Goal: Task Accomplishment & Management: Complete application form

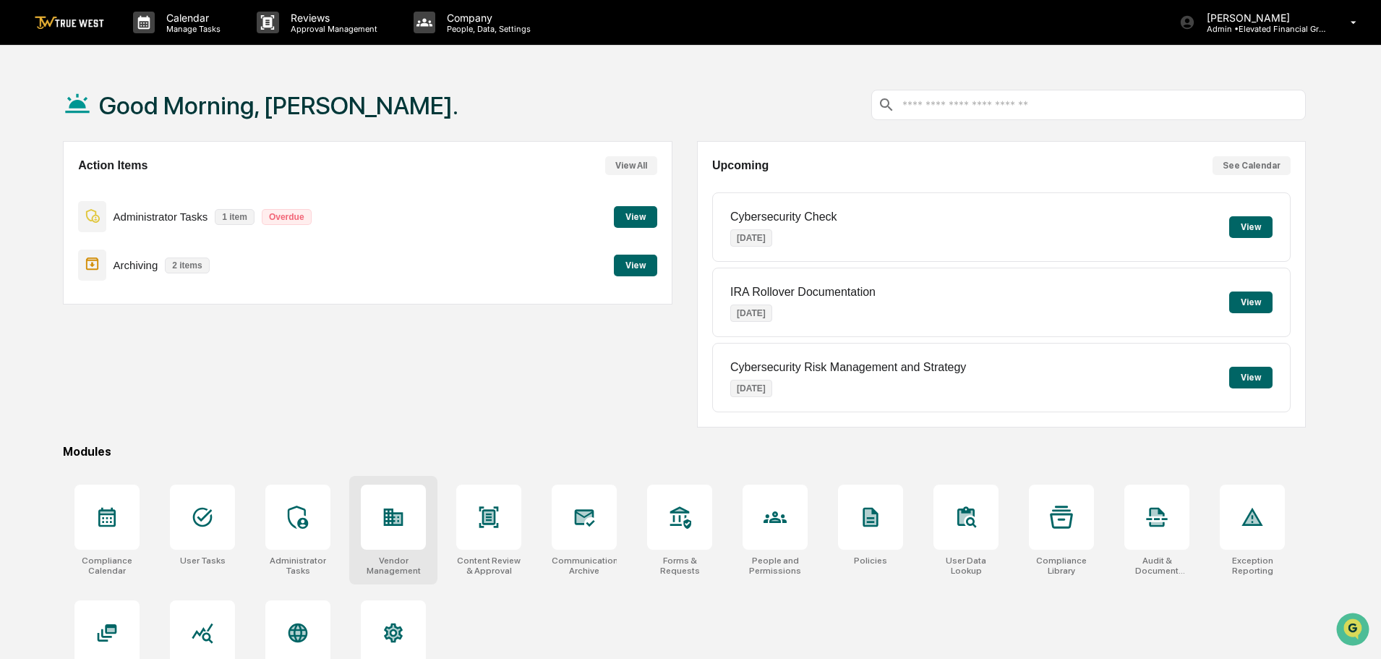
click at [393, 516] on icon at bounding box center [394, 516] width 20 height 17
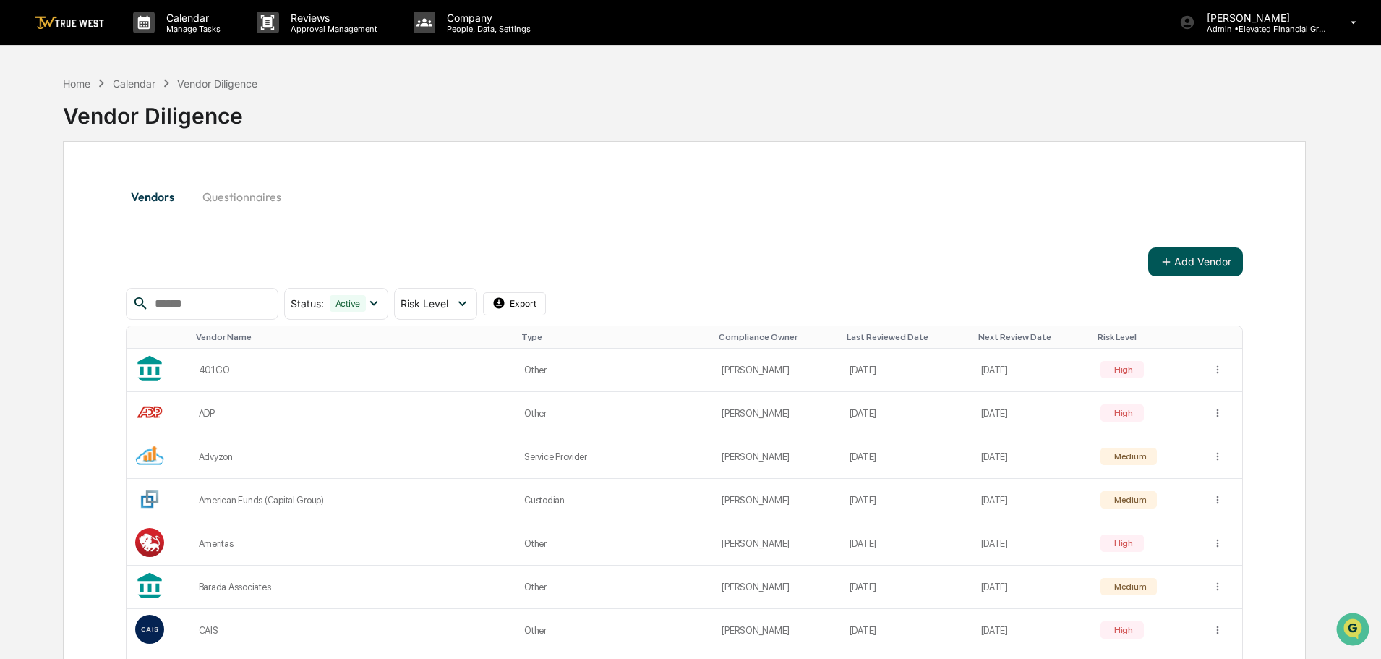
click at [1197, 260] on button "Add Vendor" at bounding box center [1195, 261] width 95 height 29
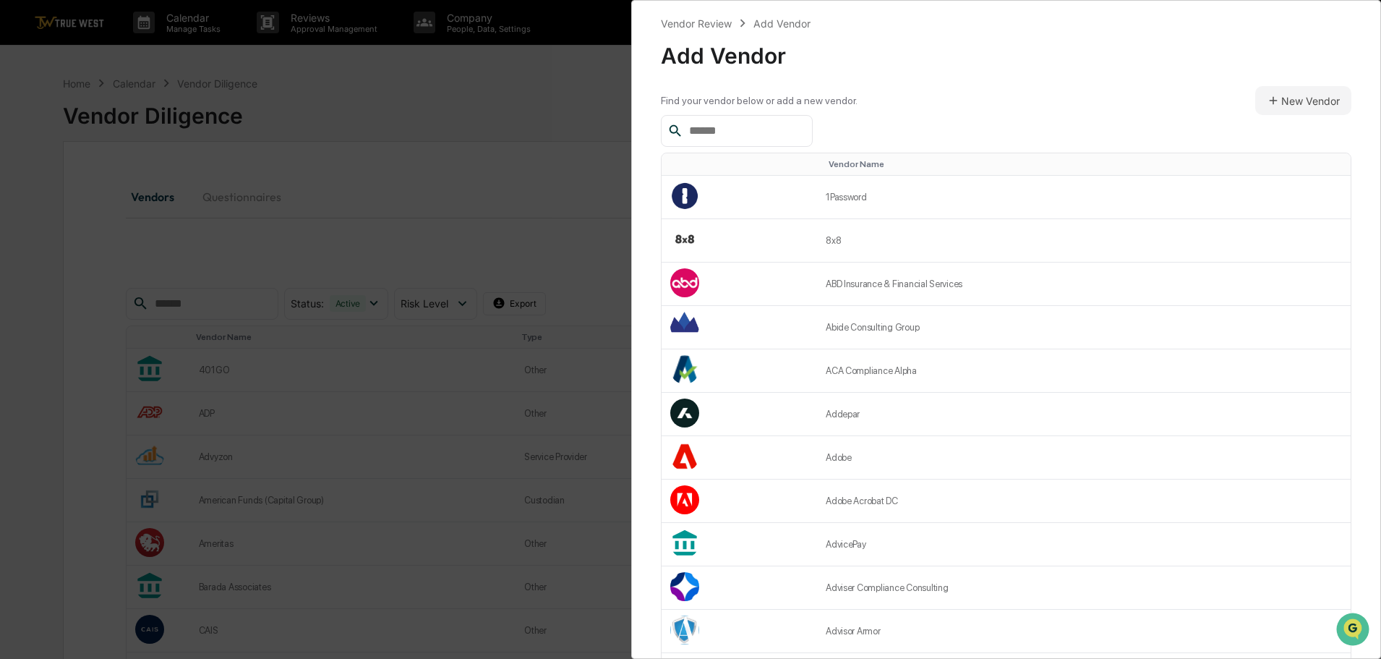
click at [728, 133] on input "text" at bounding box center [744, 130] width 123 height 19
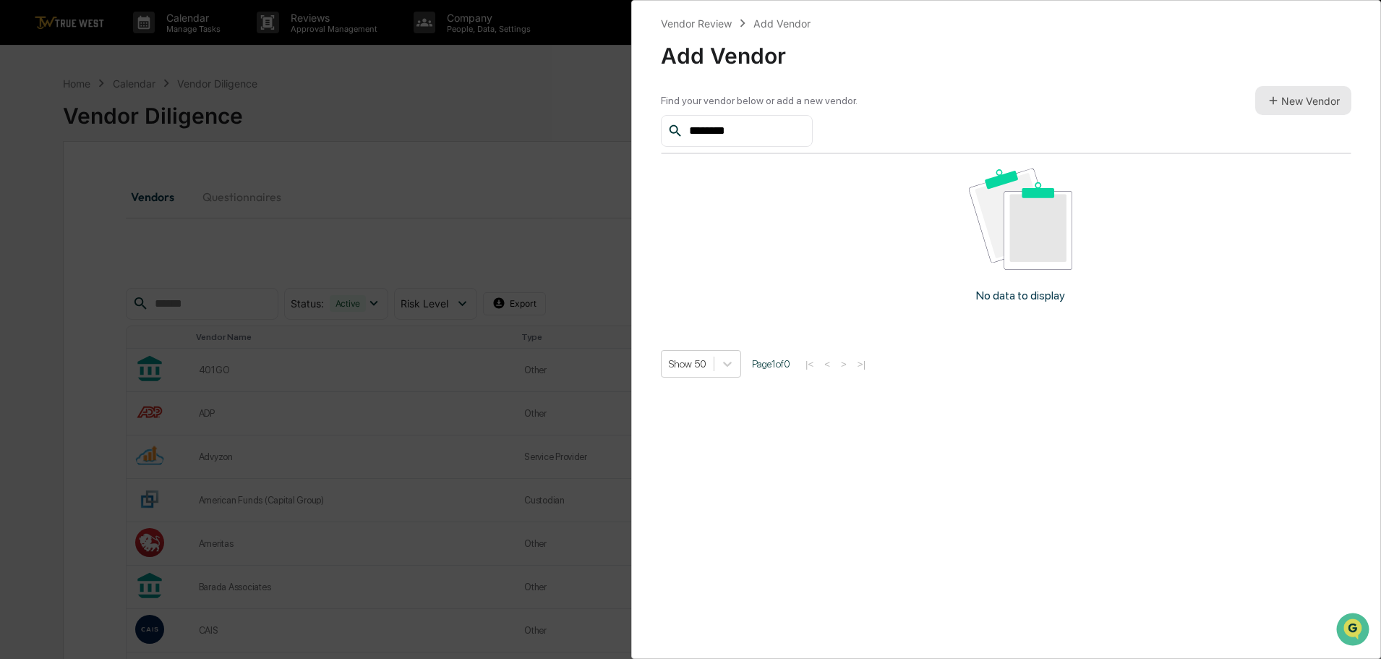
type input "********"
click at [1294, 99] on button "New Vendor" at bounding box center [1303, 100] width 96 height 29
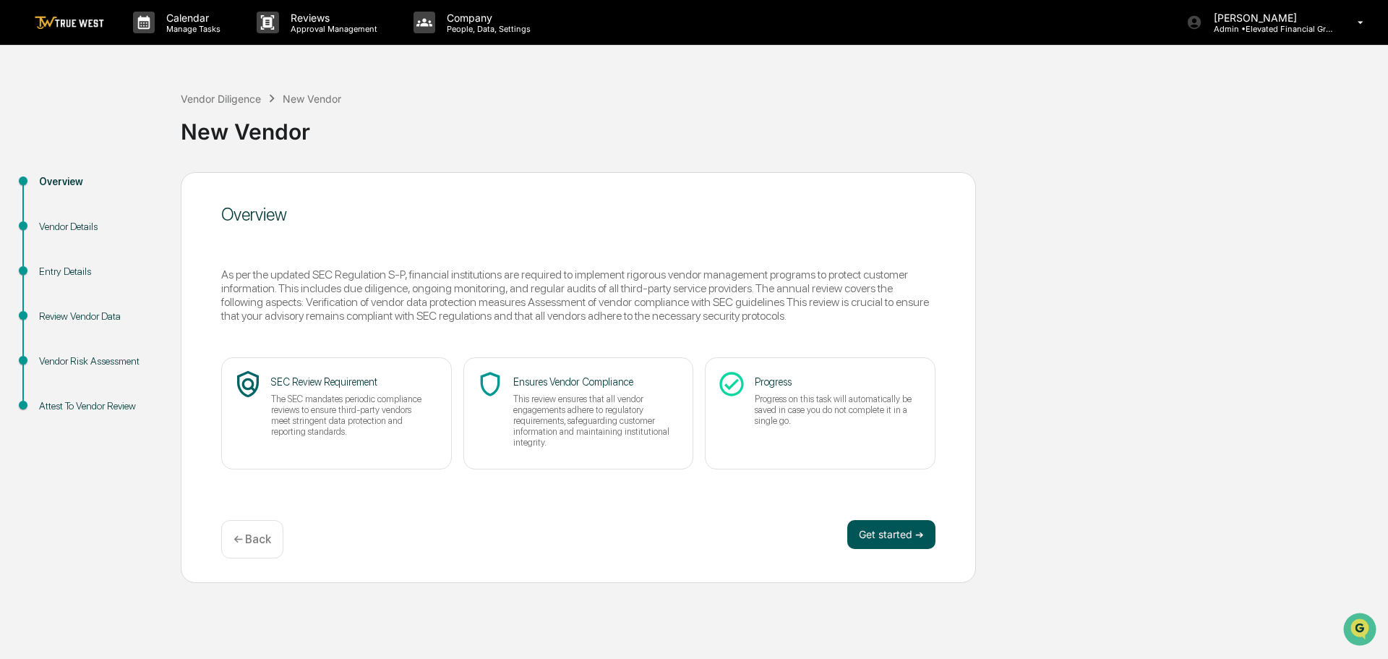
click at [868, 531] on button "Get started ➔" at bounding box center [891, 534] width 88 height 29
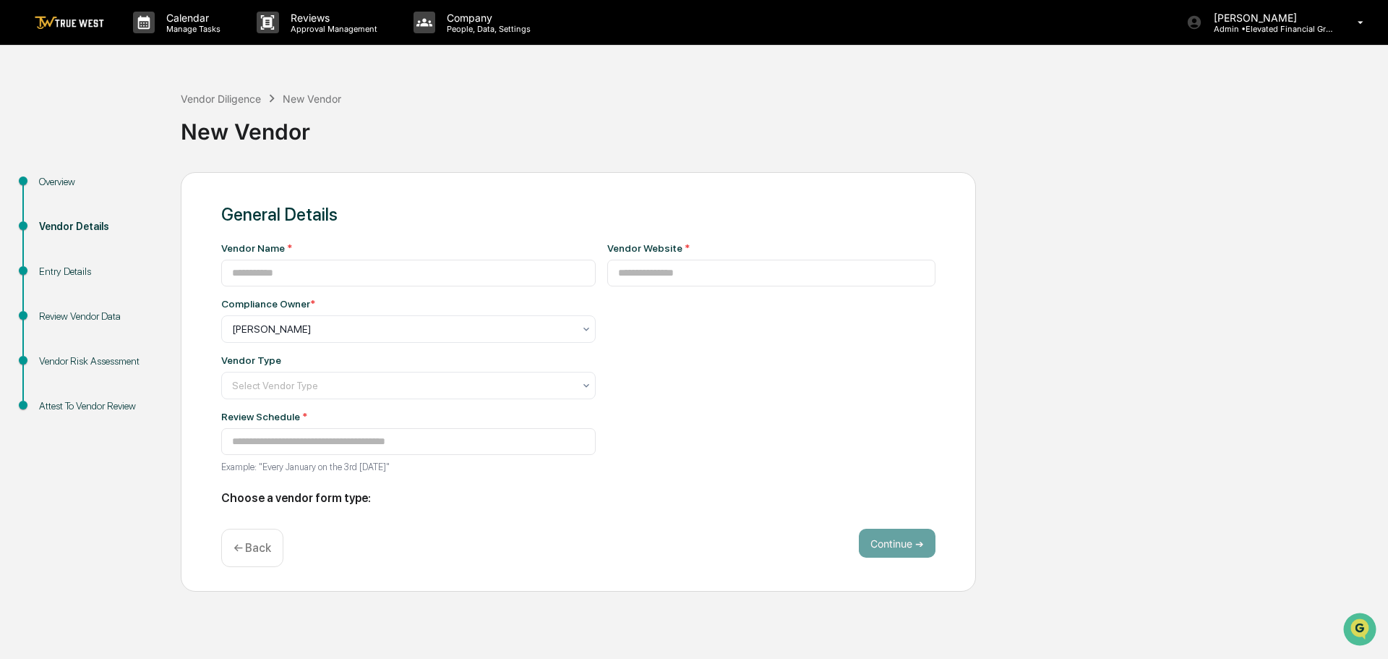
type input "**********"
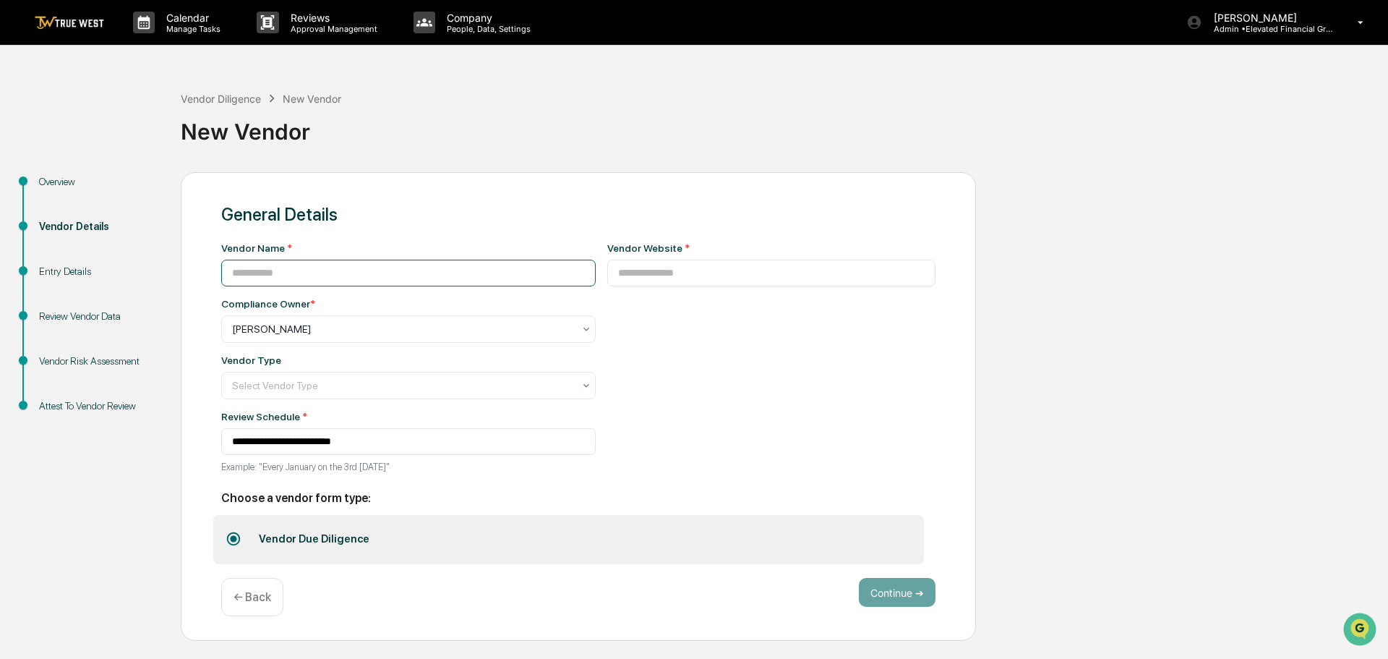
click at [359, 273] on input at bounding box center [408, 273] width 375 height 27
type input "********"
click at [610, 275] on input at bounding box center [771, 273] width 329 height 27
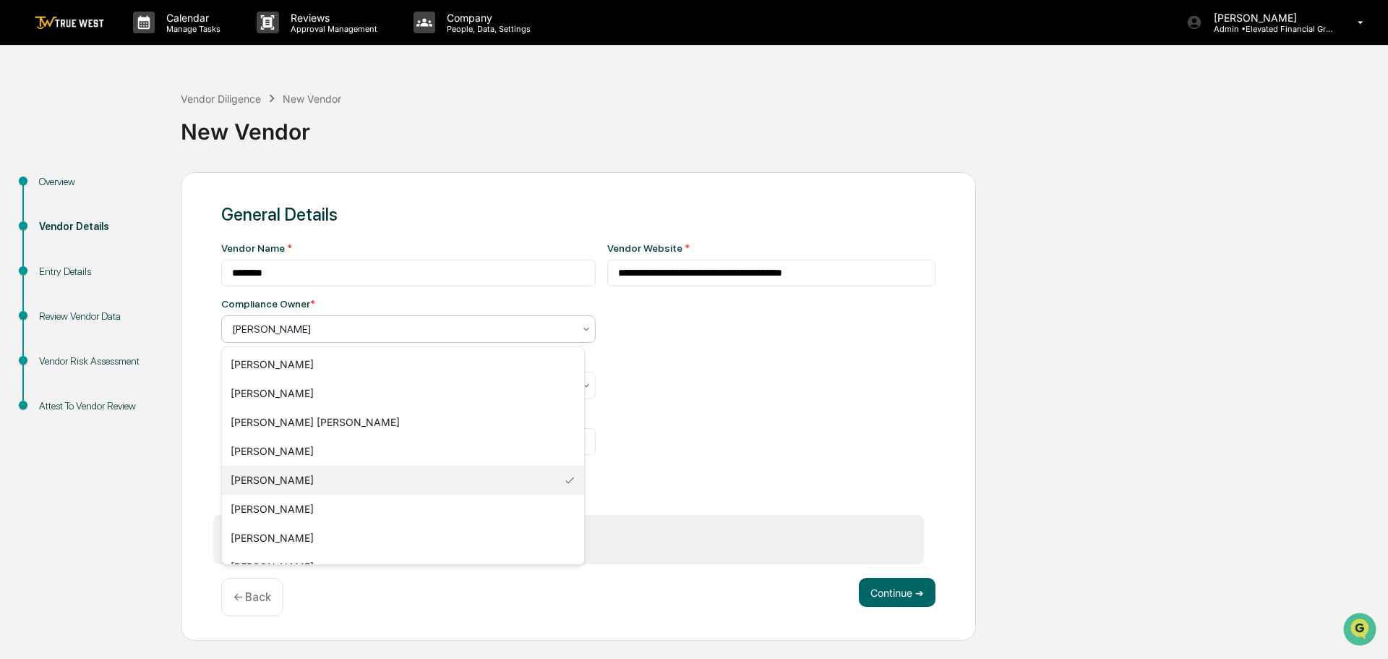
click at [320, 332] on div at bounding box center [402, 329] width 341 height 14
click at [276, 534] on div "Jonathan McCarty" at bounding box center [403, 537] width 362 height 29
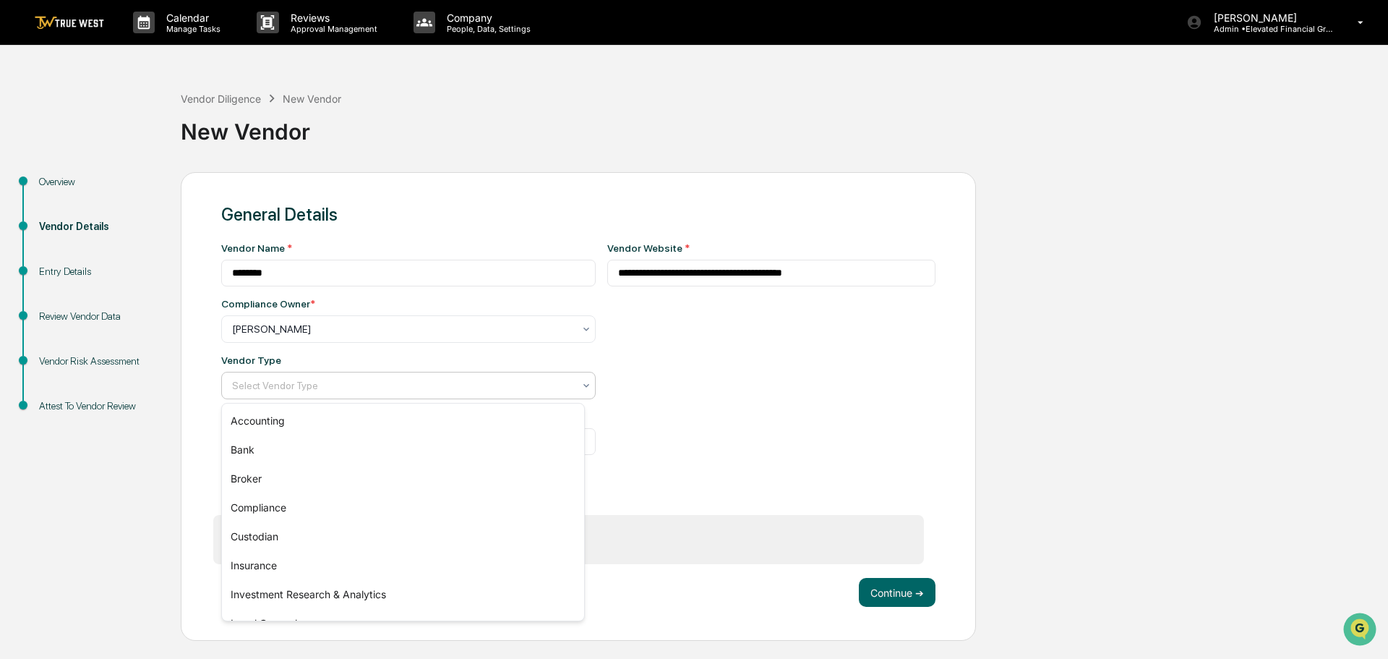
click at [275, 382] on div at bounding box center [402, 385] width 341 height 14
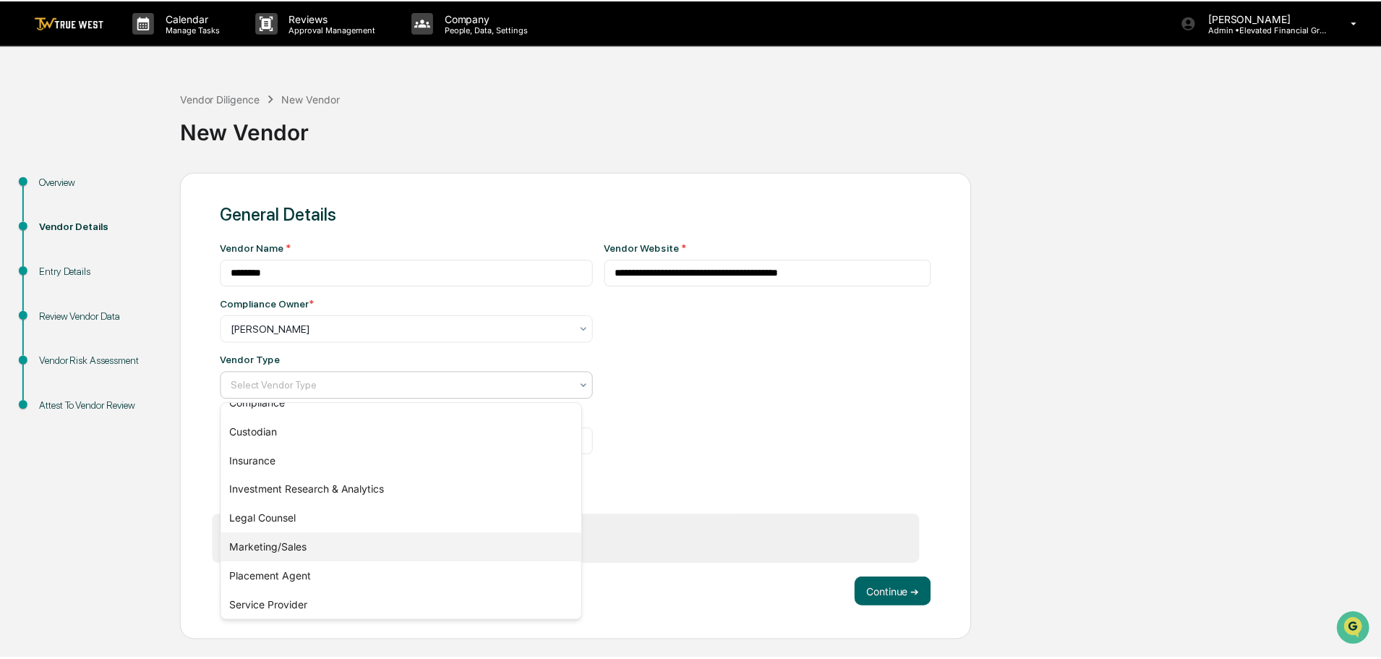
scroll to position [165, 0]
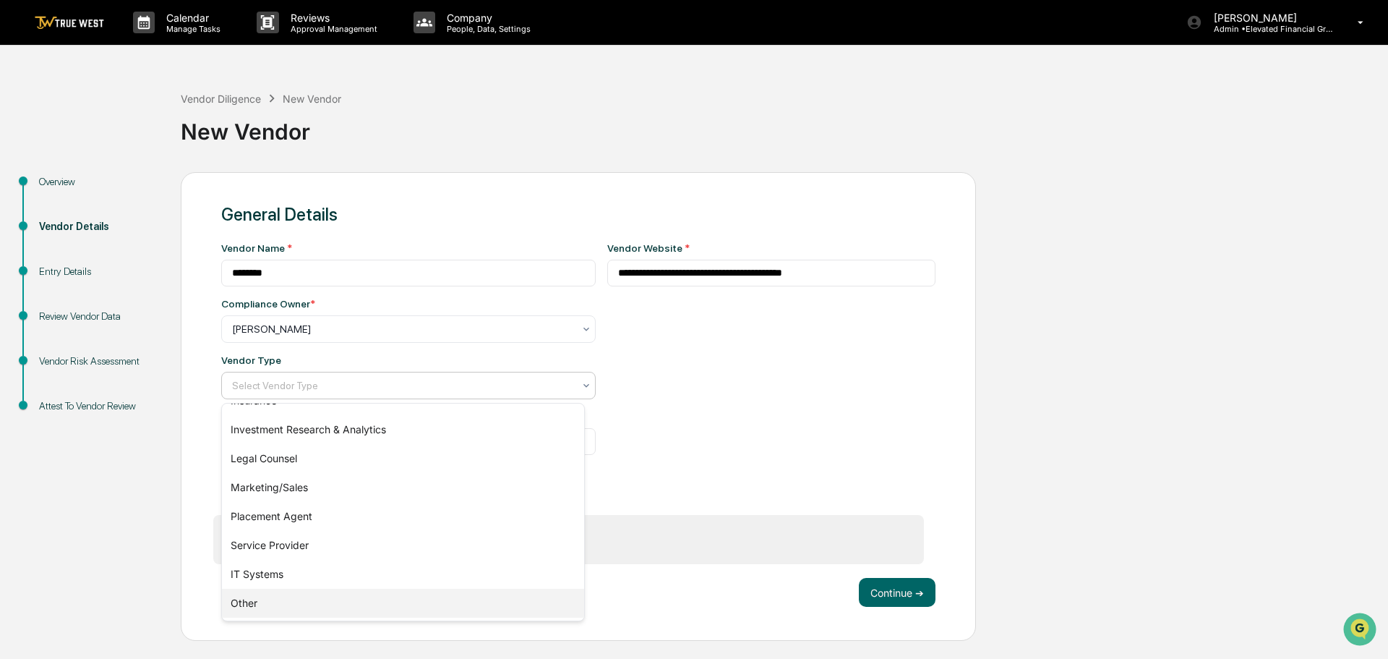
click at [265, 601] on div "Other" at bounding box center [403, 603] width 362 height 29
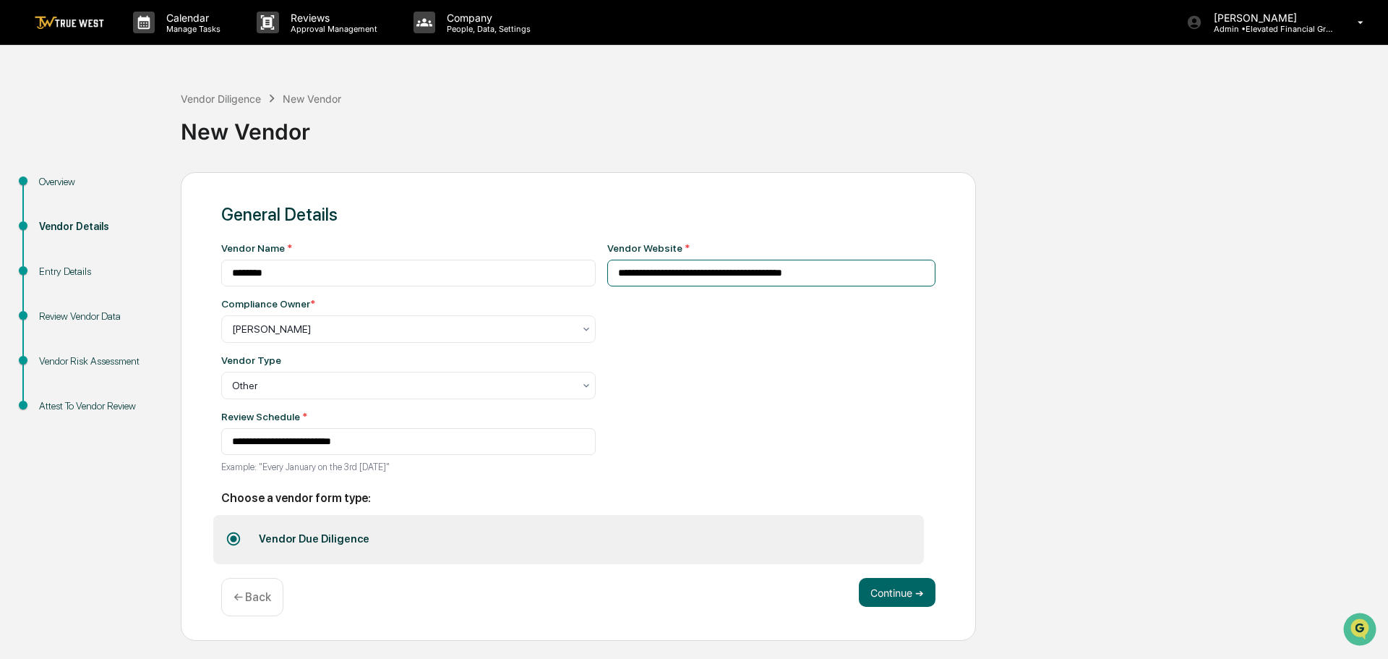
click at [820, 273] on input "**********" at bounding box center [771, 273] width 329 height 27
type input "**********"
click at [896, 594] on button "Continue ➔" at bounding box center [897, 592] width 77 height 29
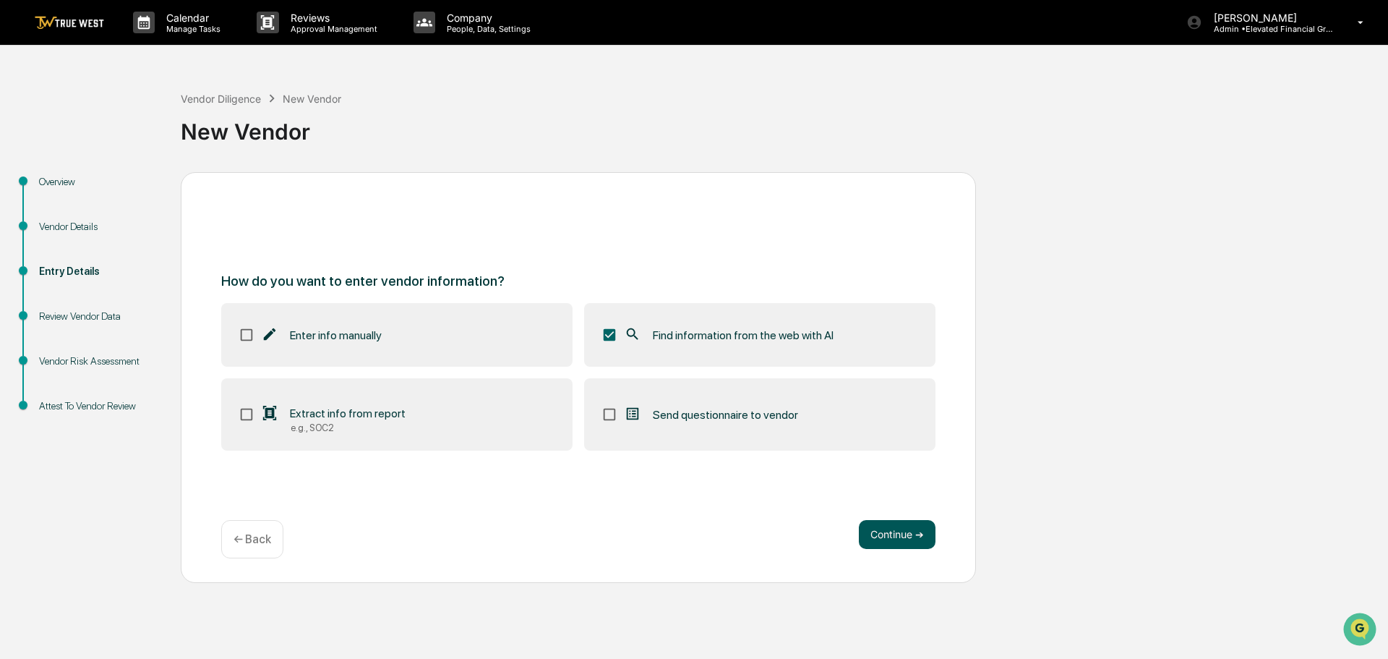
click at [890, 533] on button "Continue ➔" at bounding box center [897, 534] width 77 height 29
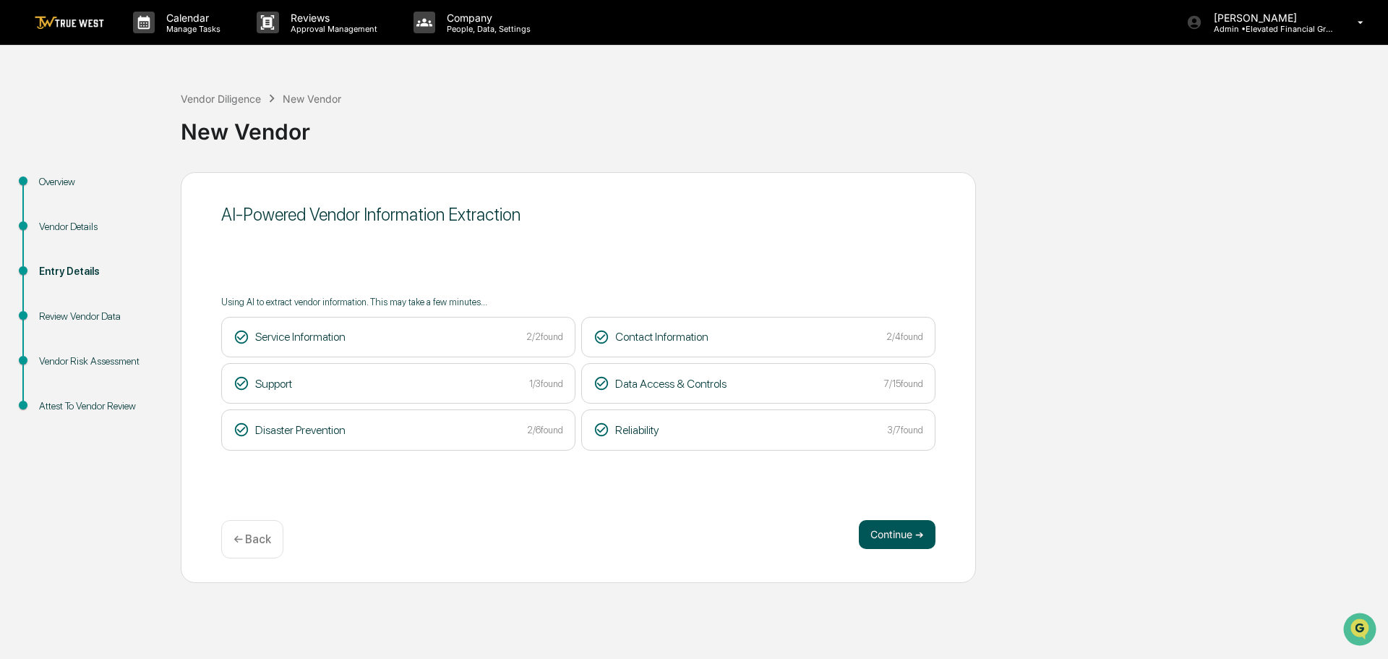
click at [879, 535] on button "Continue ➔" at bounding box center [897, 534] width 77 height 29
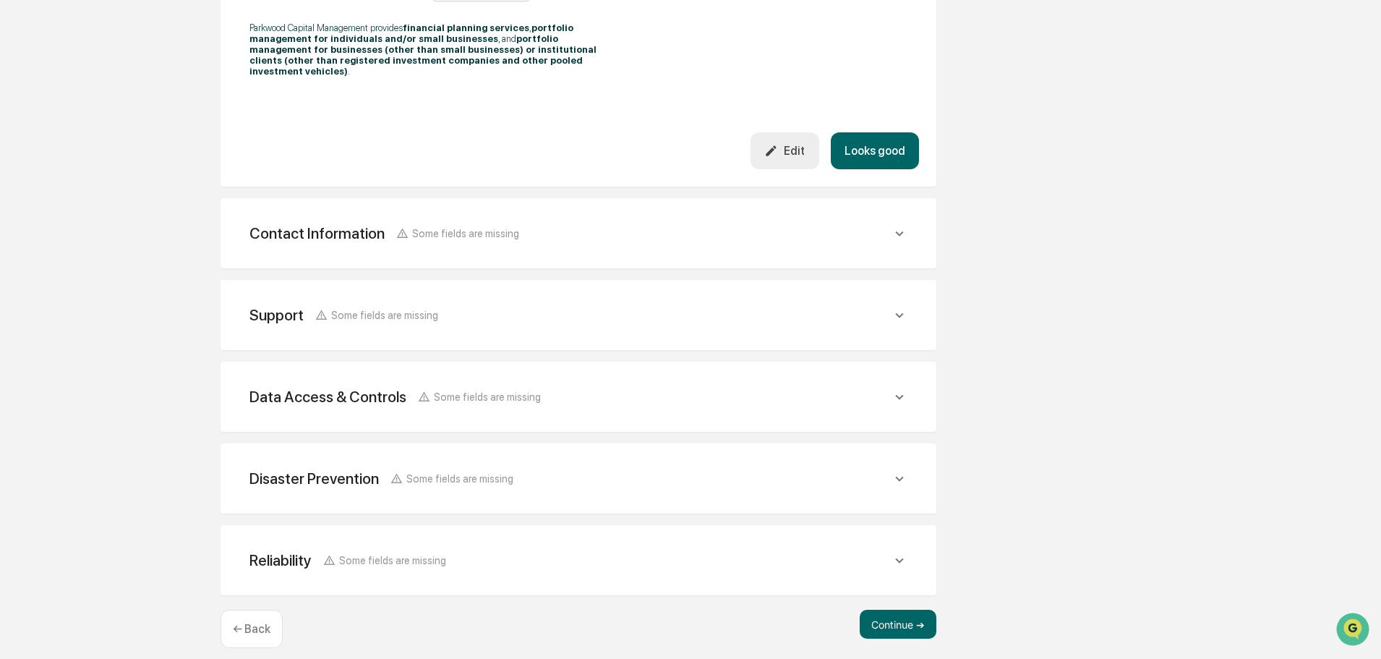
scroll to position [482, 0]
click at [894, 609] on button "Continue ➔" at bounding box center [898, 621] width 77 height 29
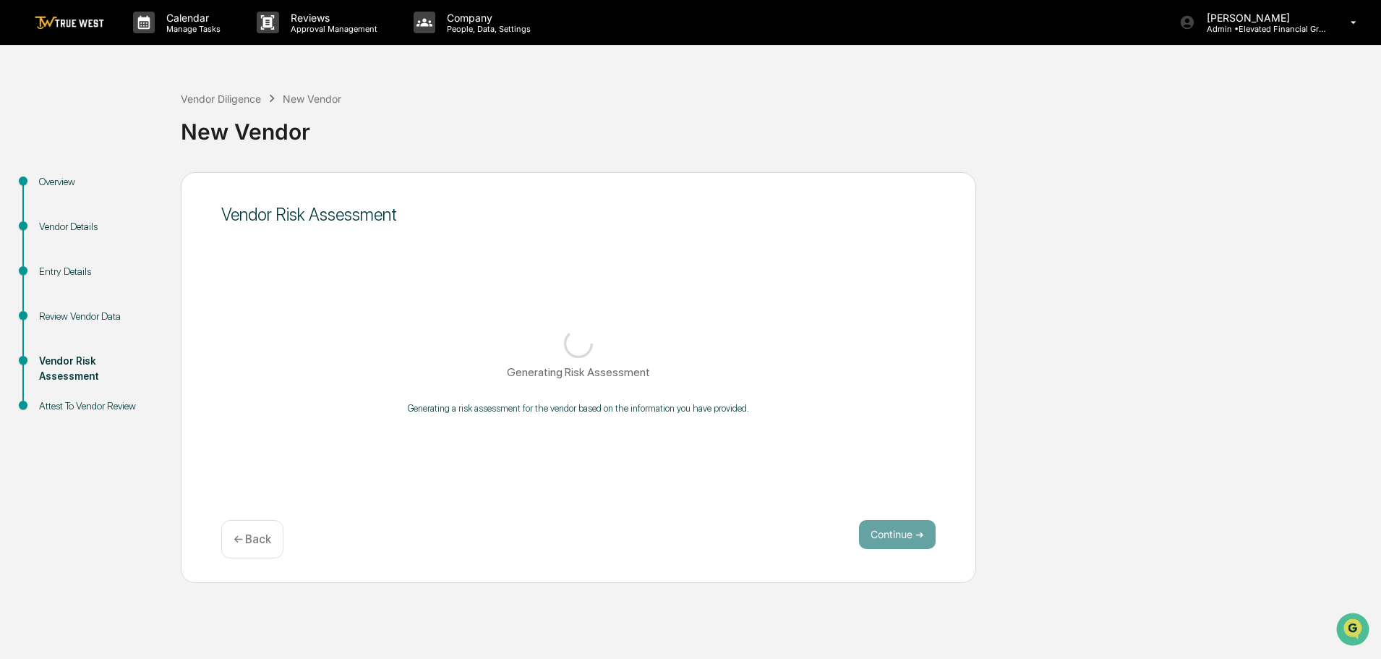
scroll to position [0, 0]
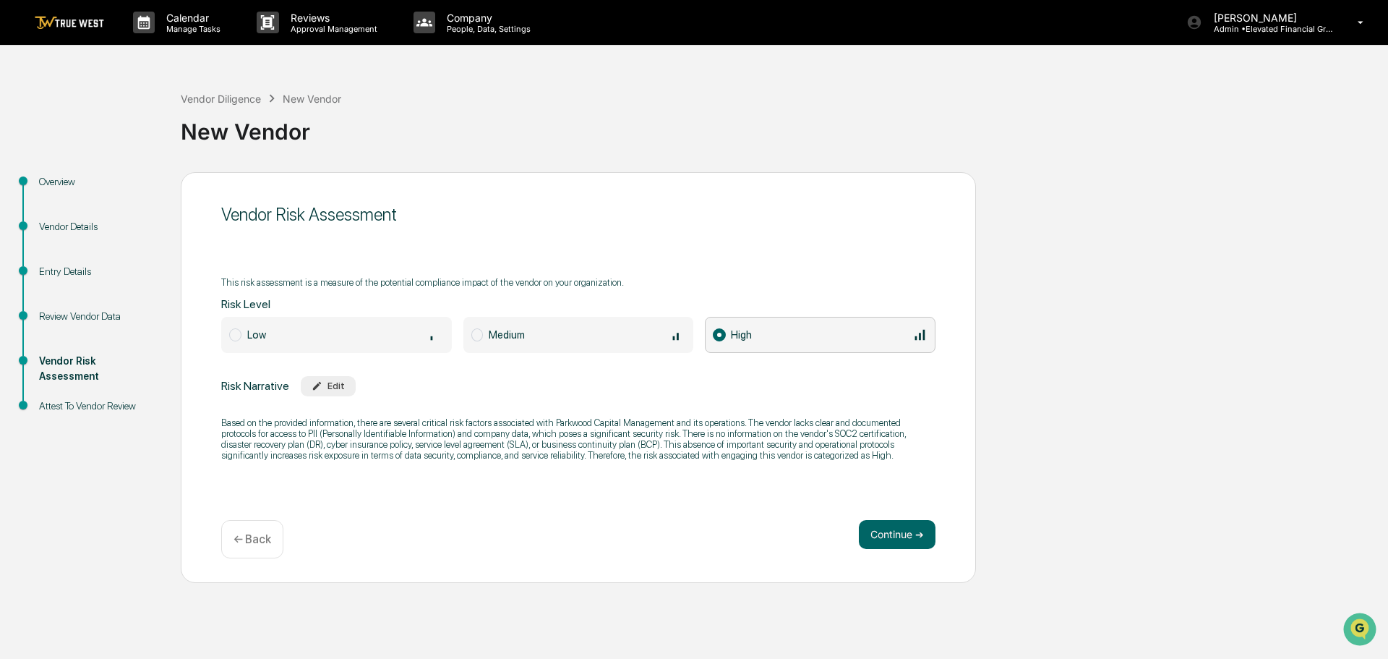
click at [476, 332] on span at bounding box center [477, 334] width 12 height 13
click at [891, 533] on button "Continue ➔" at bounding box center [897, 534] width 77 height 29
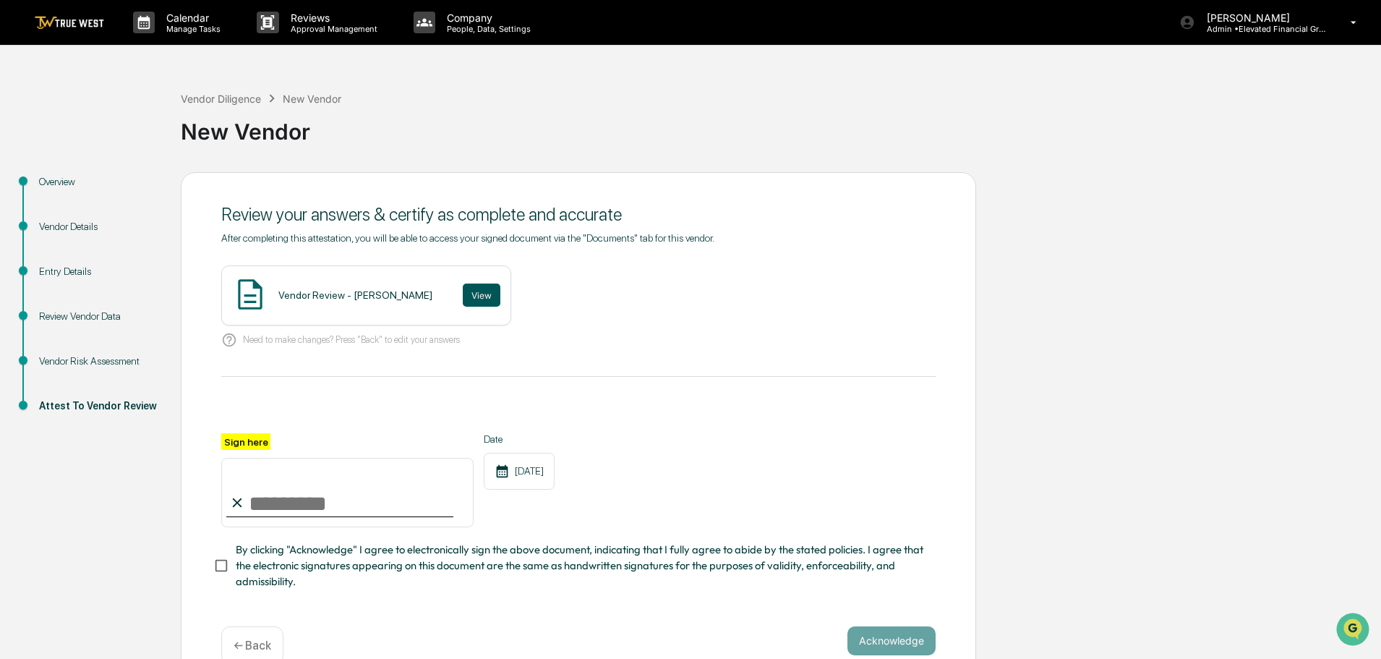
click at [463, 292] on button "View" at bounding box center [482, 294] width 38 height 23
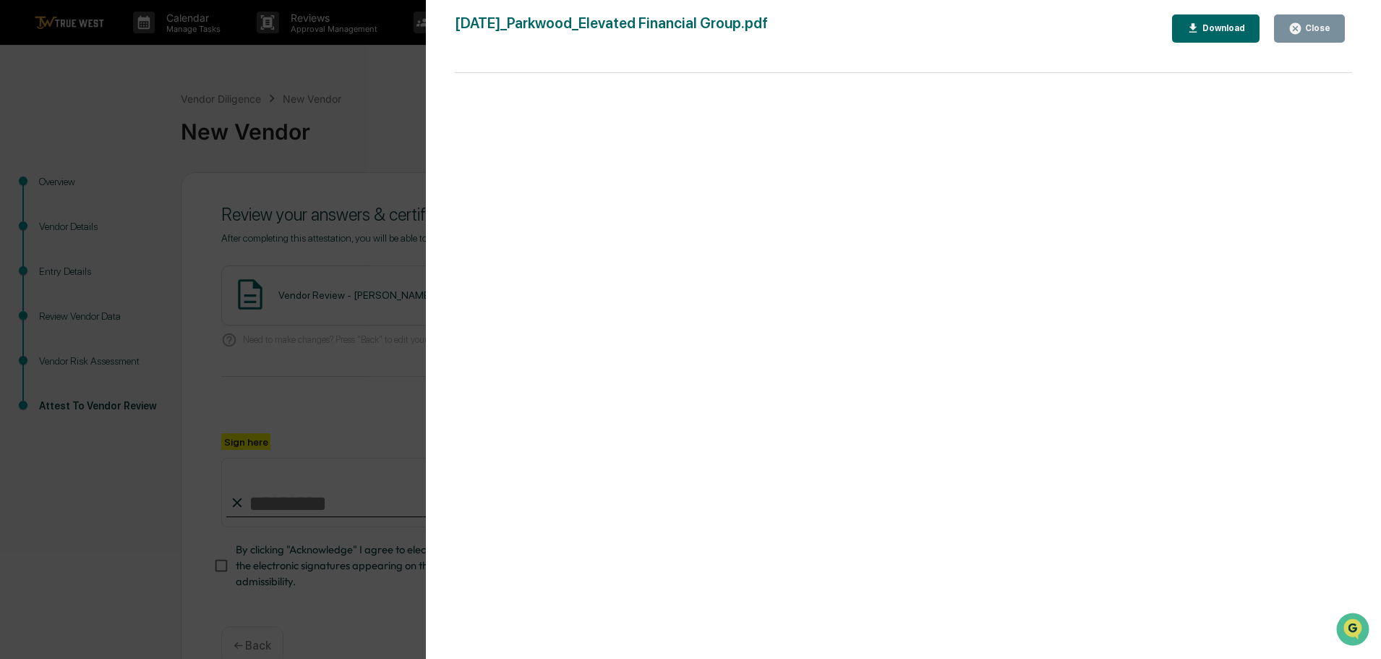
click at [380, 91] on div "Version History 09/18/2025, 02:33 PM Tammy Steffen 2025-09-18_Parkwood_Elevated…" at bounding box center [690, 329] width 1381 height 659
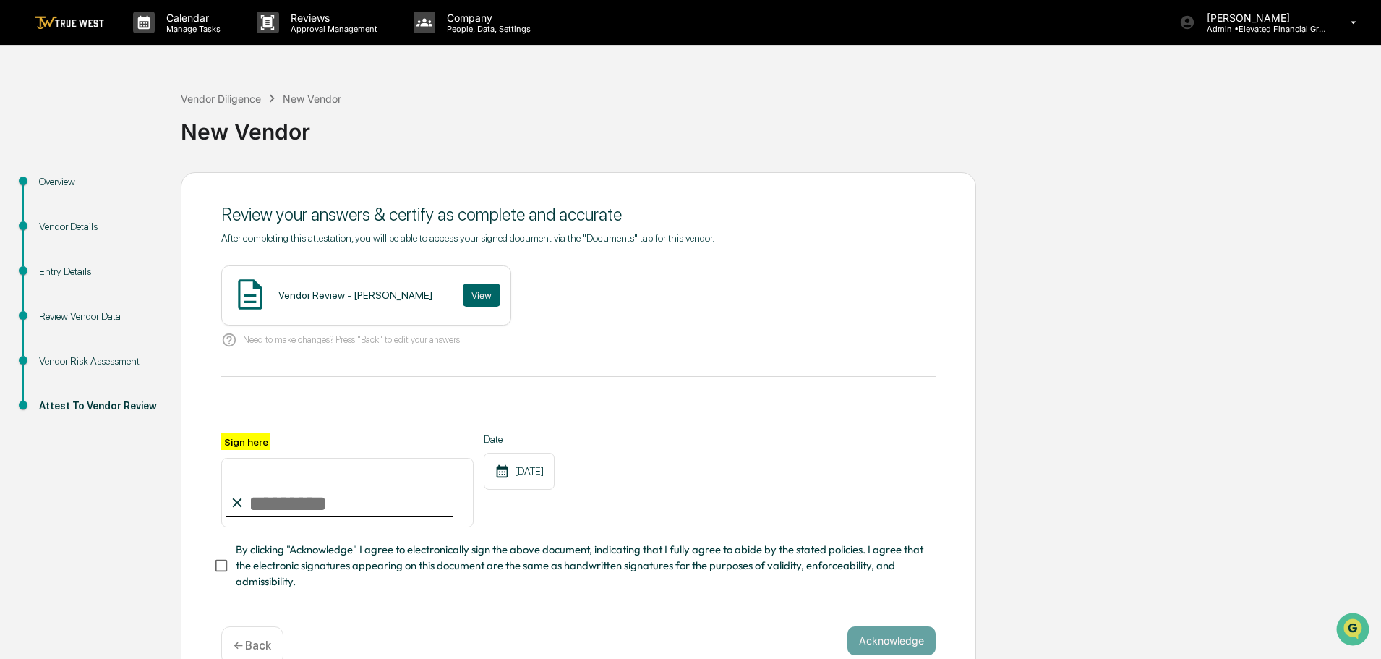
click at [325, 497] on input "Sign here" at bounding box center [347, 492] width 252 height 69
type input "**********"
click at [876, 642] on button "Acknowledge" at bounding box center [891, 640] width 88 height 29
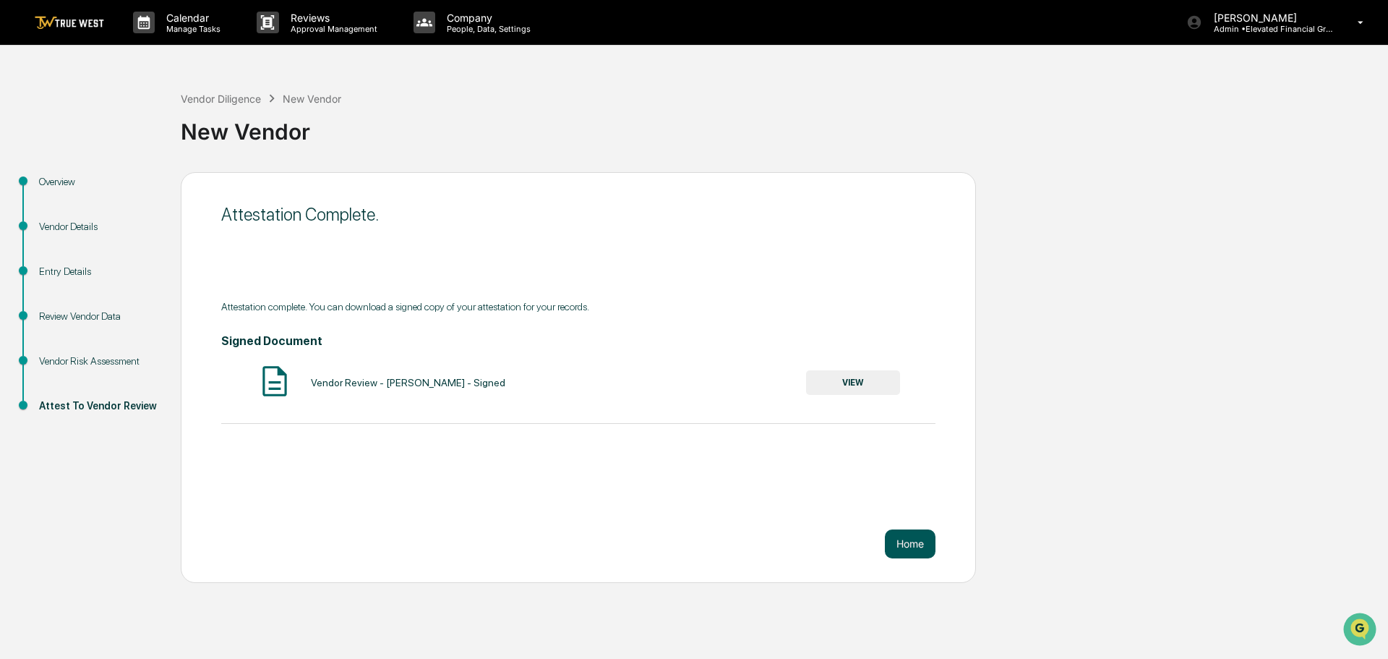
click at [913, 544] on button "Home" at bounding box center [910, 543] width 51 height 29
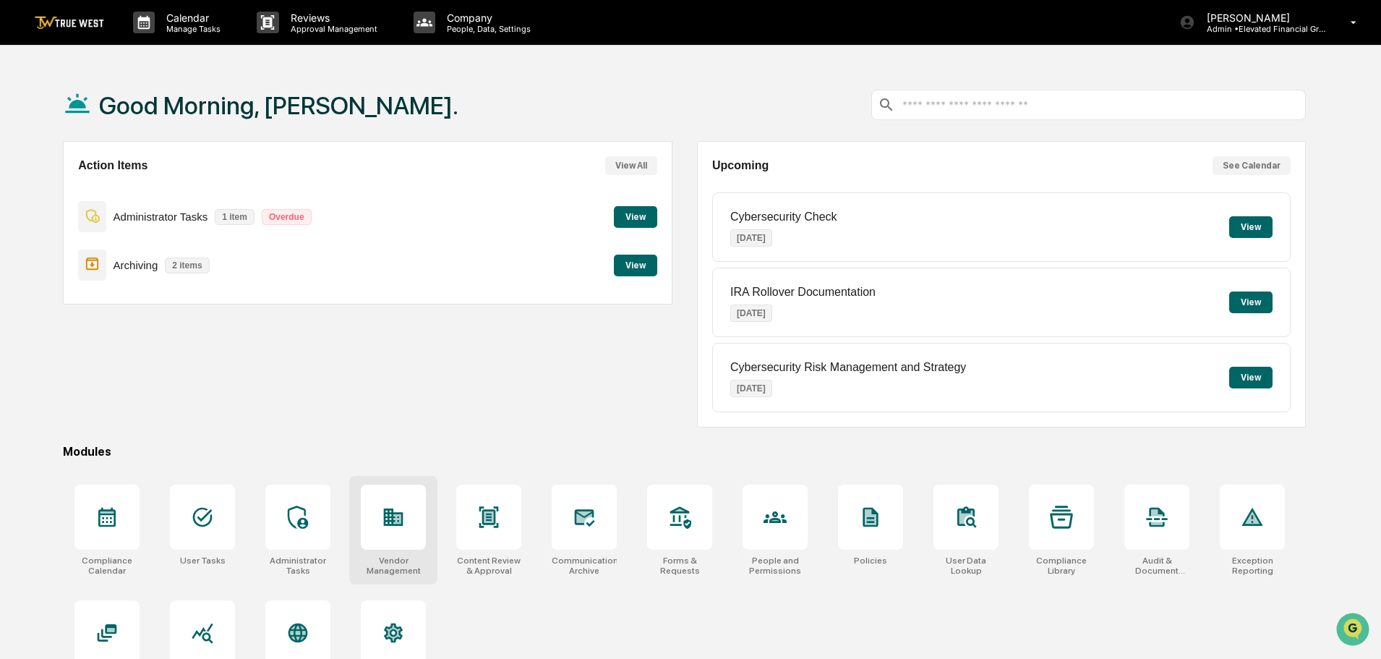
click at [399, 521] on icon at bounding box center [394, 516] width 20 height 17
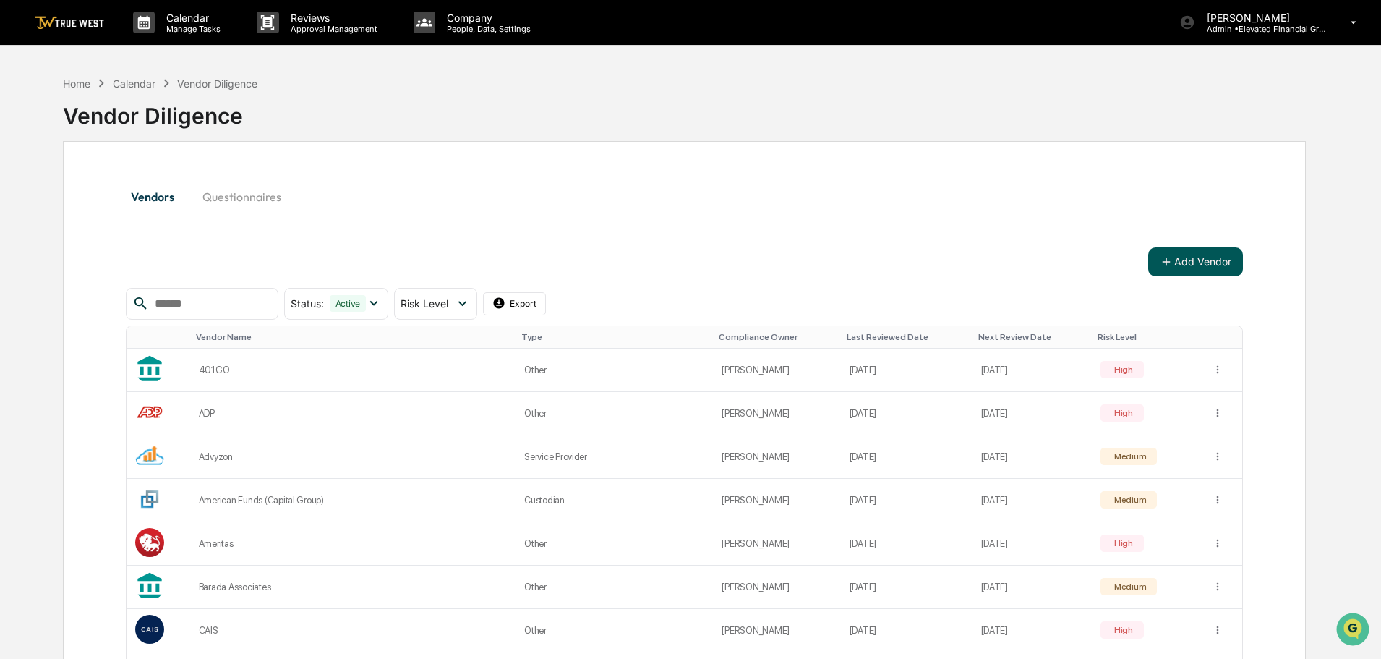
click at [1218, 263] on button "Add Vendor" at bounding box center [1195, 261] width 95 height 29
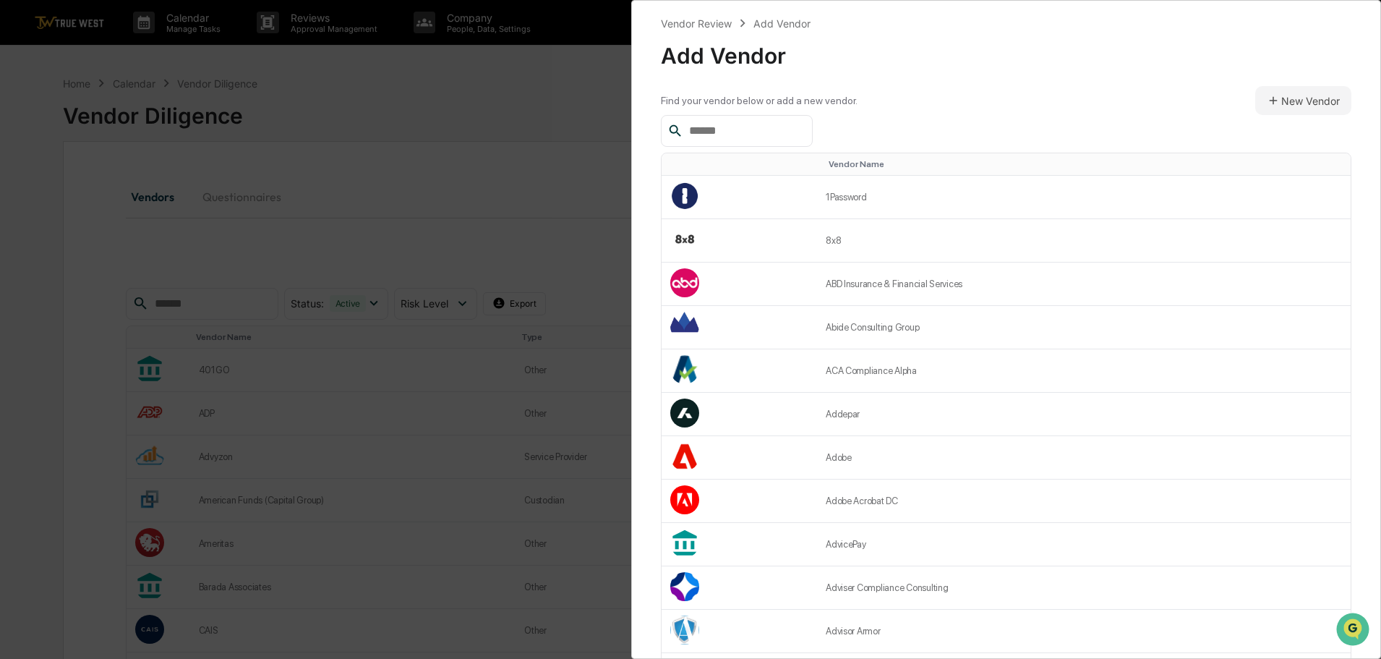
drag, startPoint x: 703, startPoint y: 129, endPoint x: 695, endPoint y: 134, distance: 10.0
click at [699, 135] on input "text" at bounding box center [744, 130] width 123 height 19
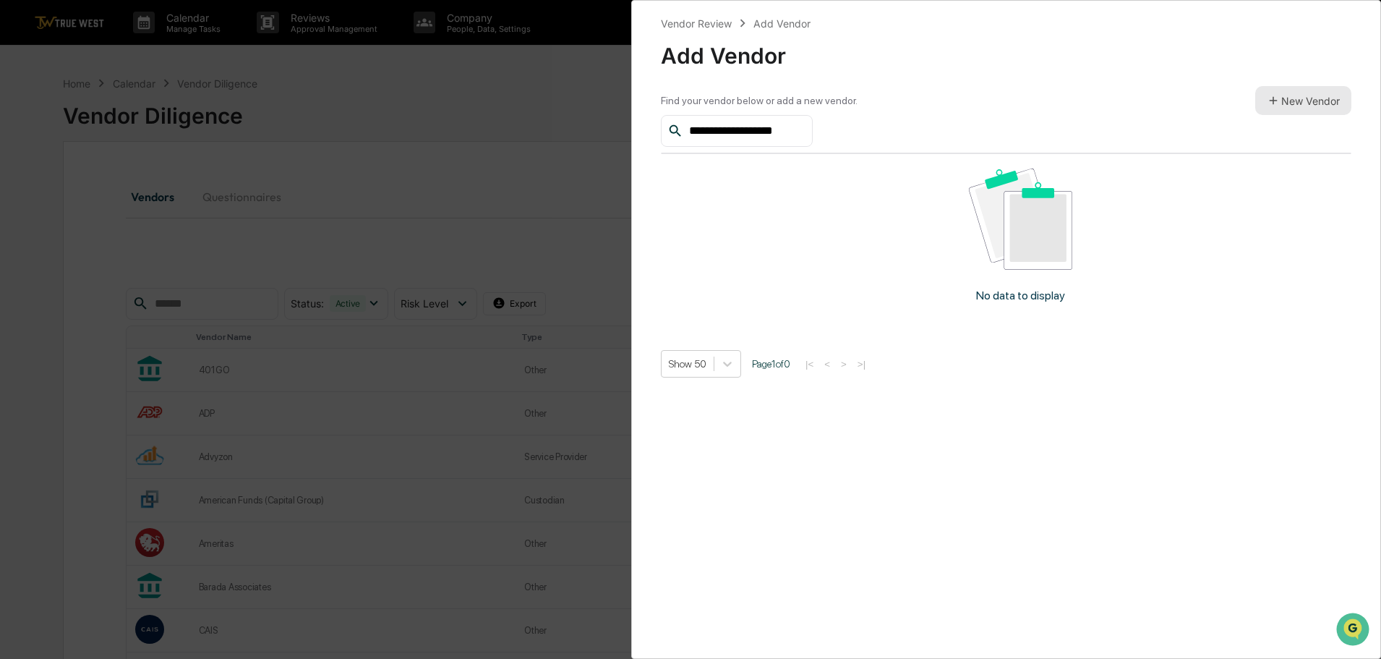
type input "**********"
click at [1304, 96] on button "New Vendor" at bounding box center [1303, 100] width 96 height 29
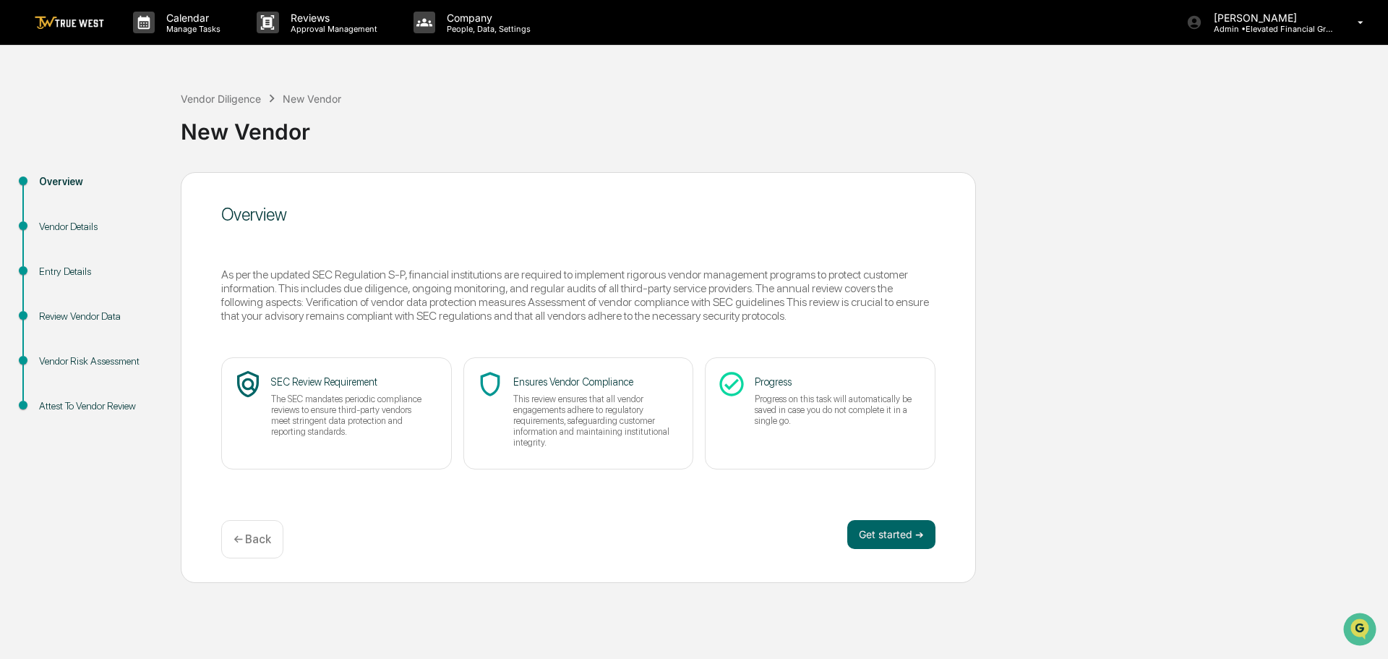
click at [240, 540] on p "← Back" at bounding box center [253, 539] width 38 height 14
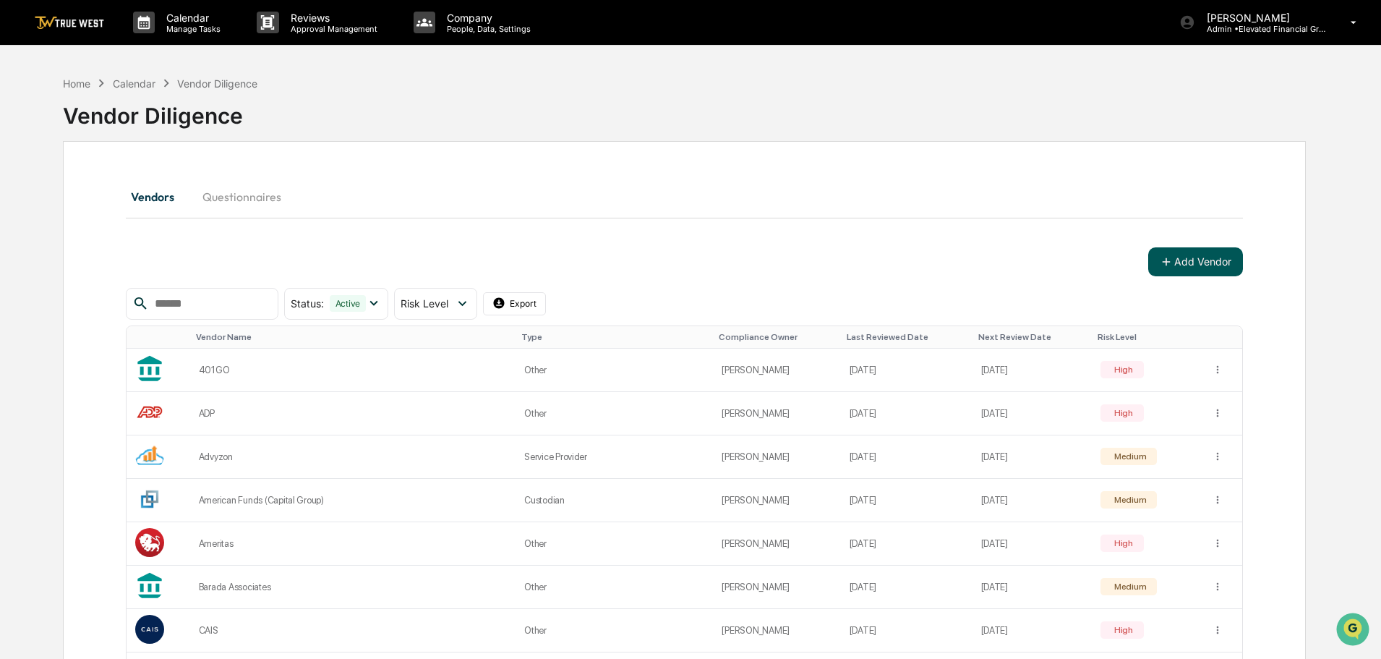
click at [1189, 262] on button "Add Vendor" at bounding box center [1195, 261] width 95 height 29
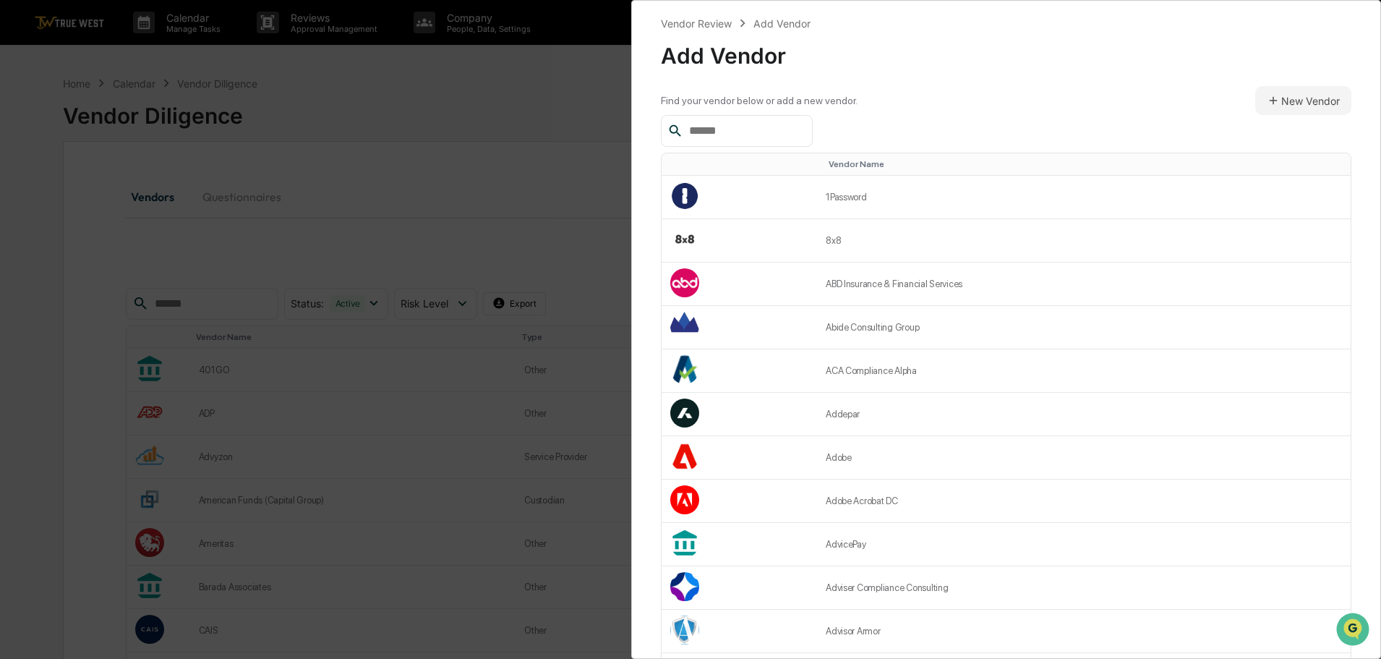
click at [691, 129] on input "text" at bounding box center [744, 130] width 123 height 19
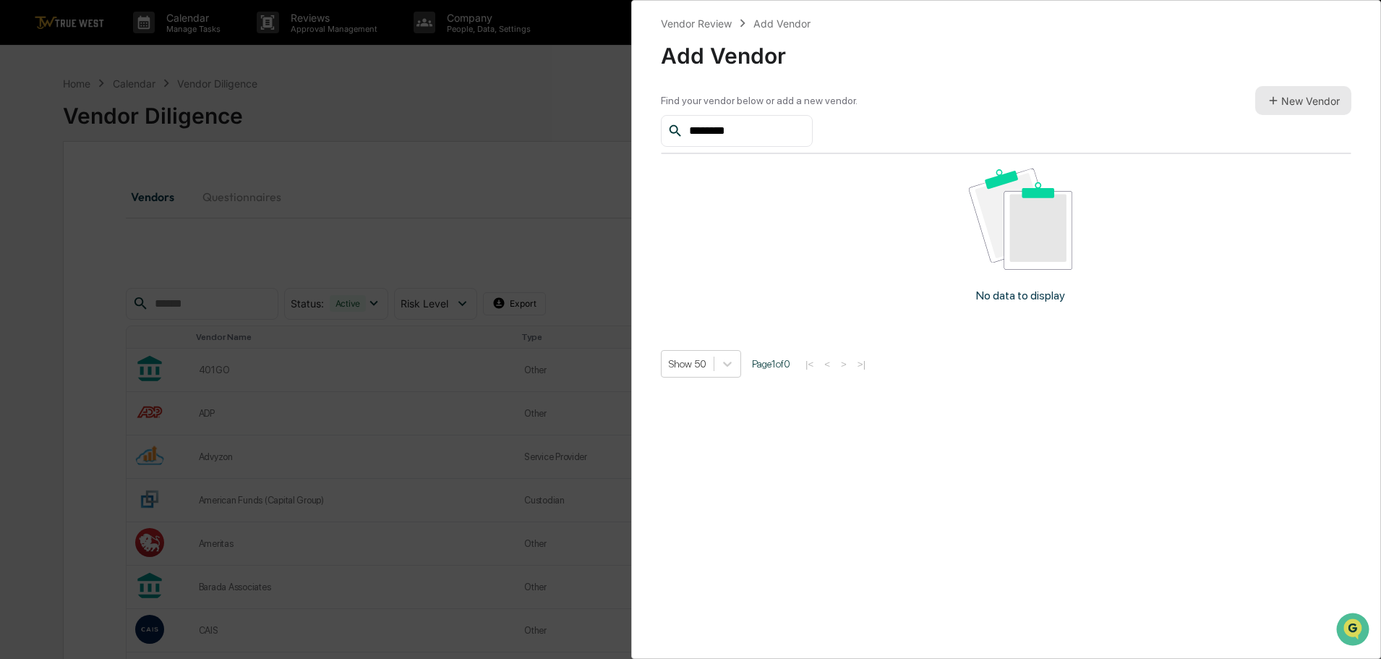
type input "********"
click at [1300, 99] on button "New Vendor" at bounding box center [1303, 100] width 96 height 29
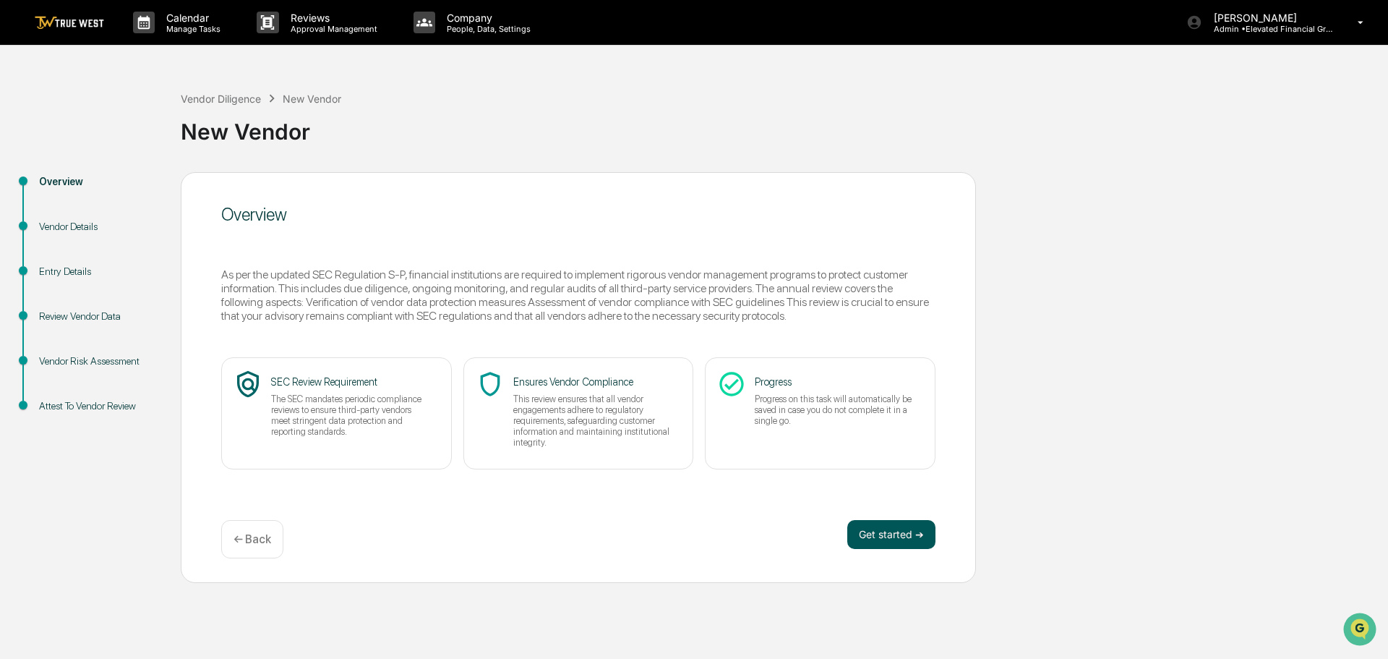
click at [899, 530] on button "Get started ➔" at bounding box center [891, 534] width 88 height 29
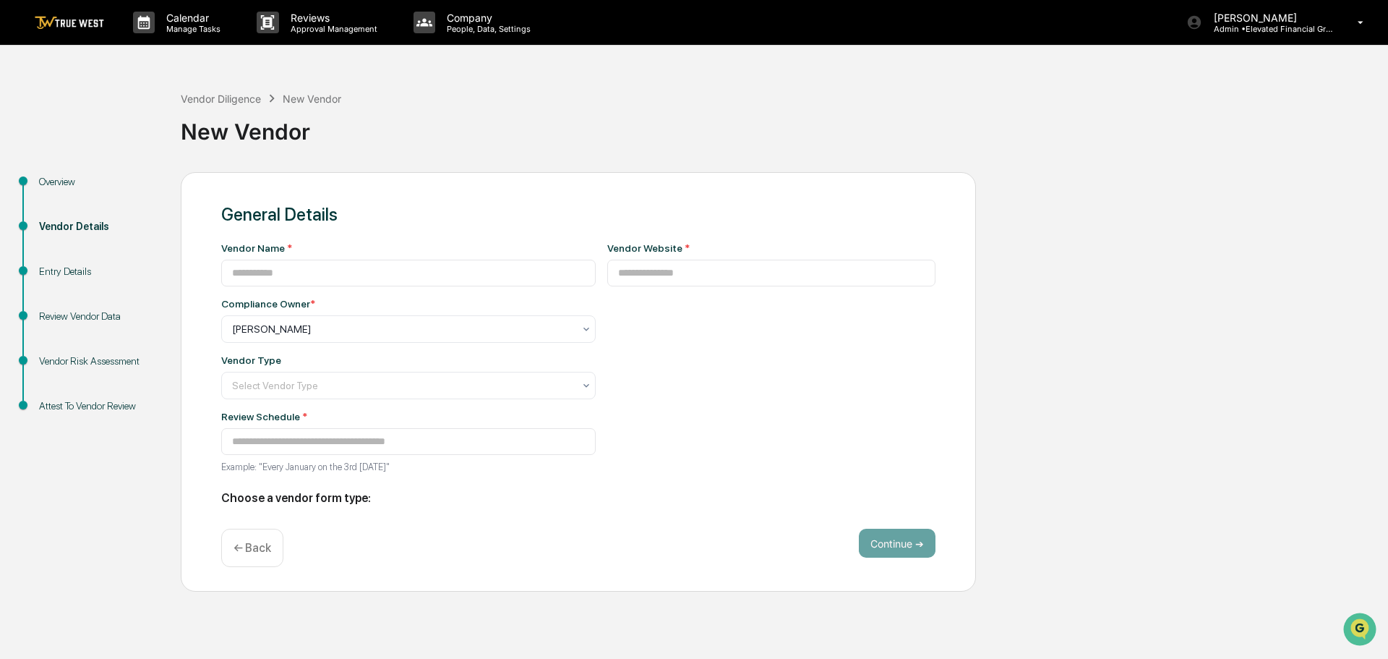
type input "**********"
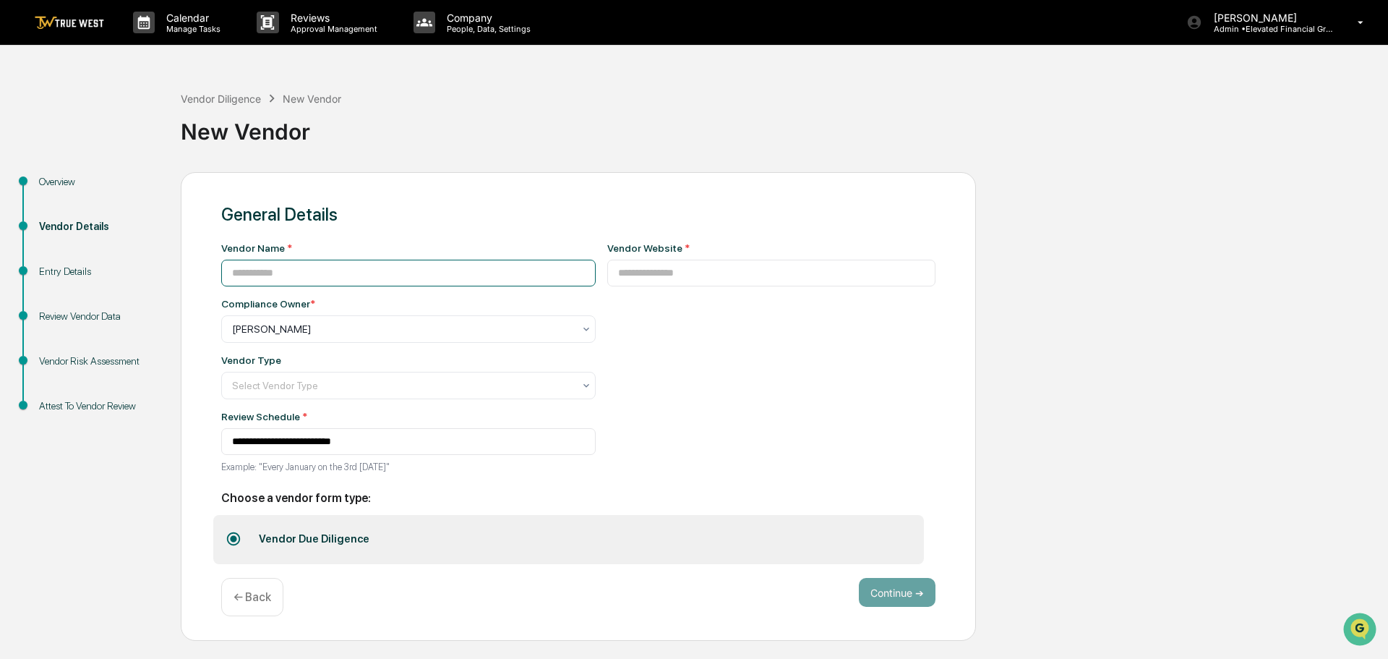
click at [273, 272] on input at bounding box center [408, 273] width 375 height 27
type input "********"
click at [611, 272] on input at bounding box center [771, 273] width 329 height 27
type input "**********"
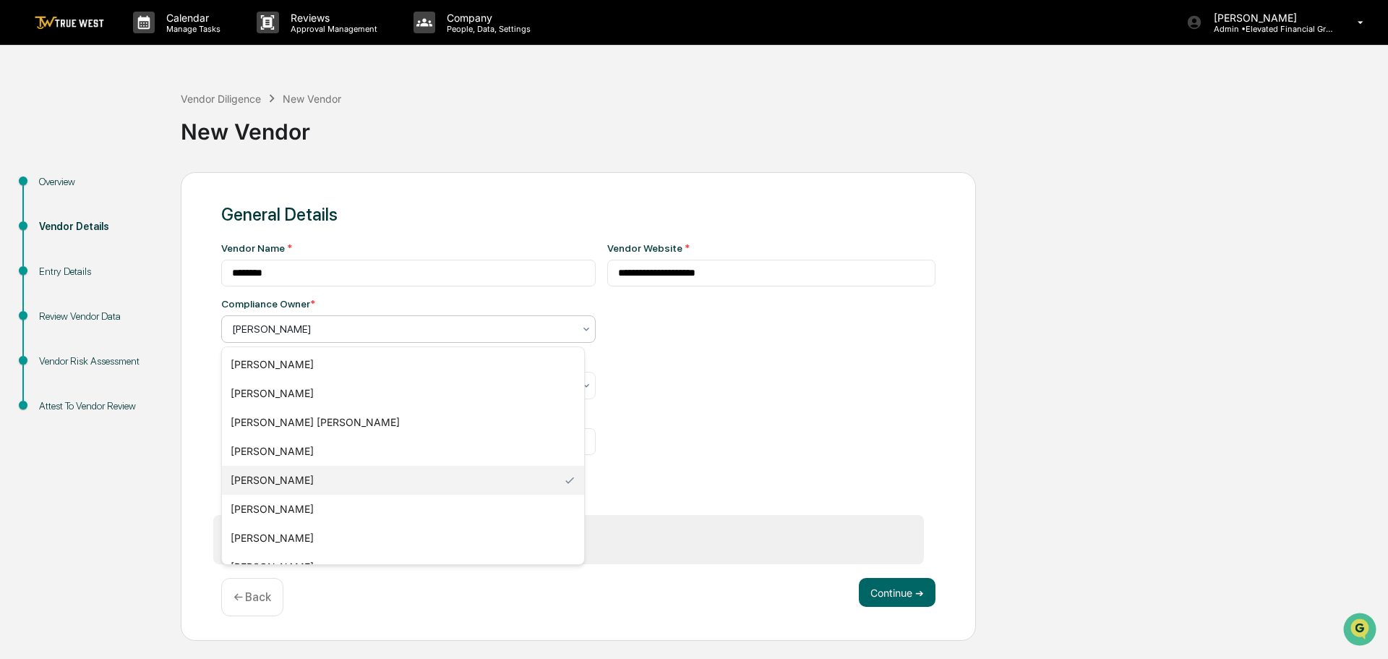
click at [348, 328] on div at bounding box center [402, 329] width 341 height 14
click at [281, 536] on div "[PERSON_NAME]" at bounding box center [403, 537] width 362 height 29
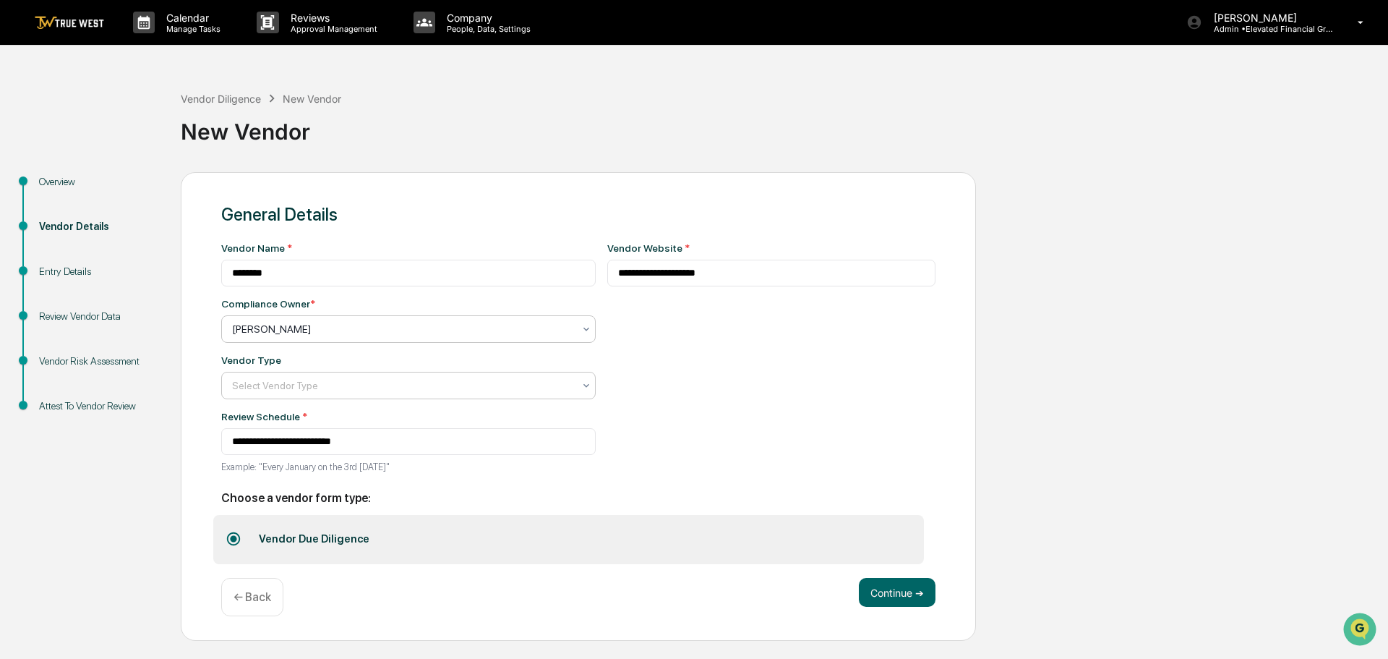
click at [274, 391] on div at bounding box center [402, 385] width 341 height 14
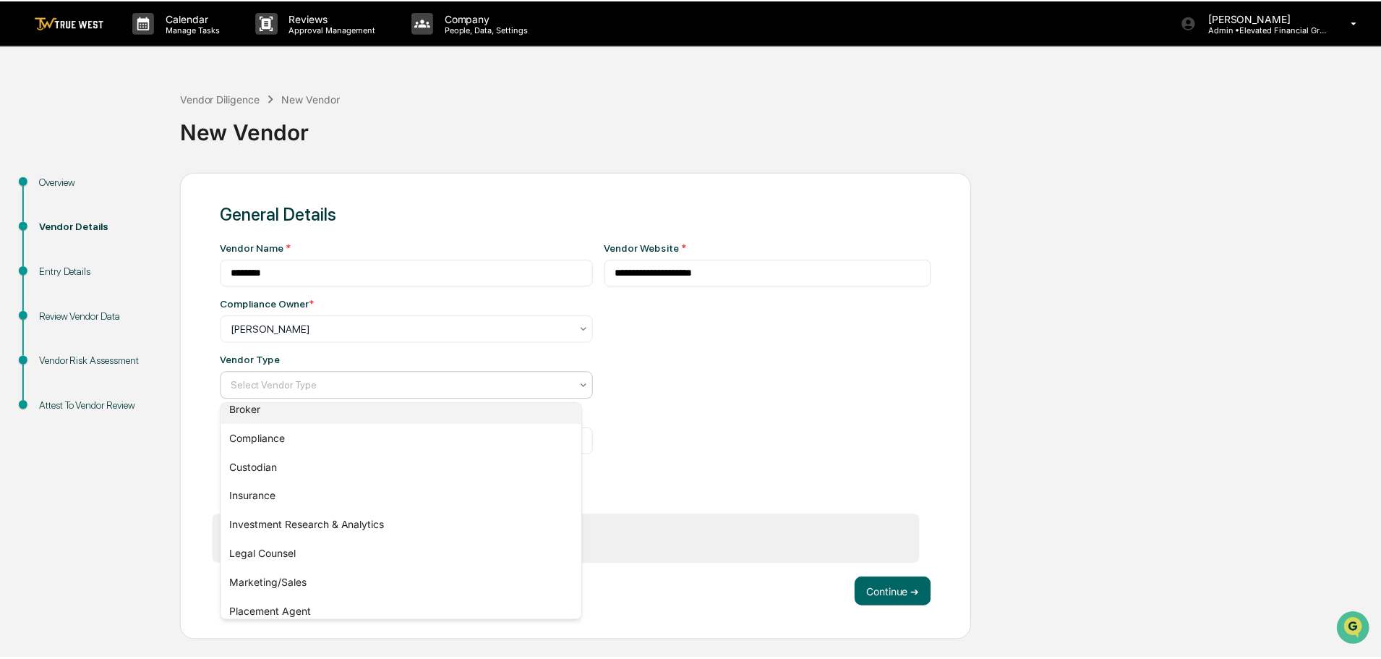
scroll to position [165, 0]
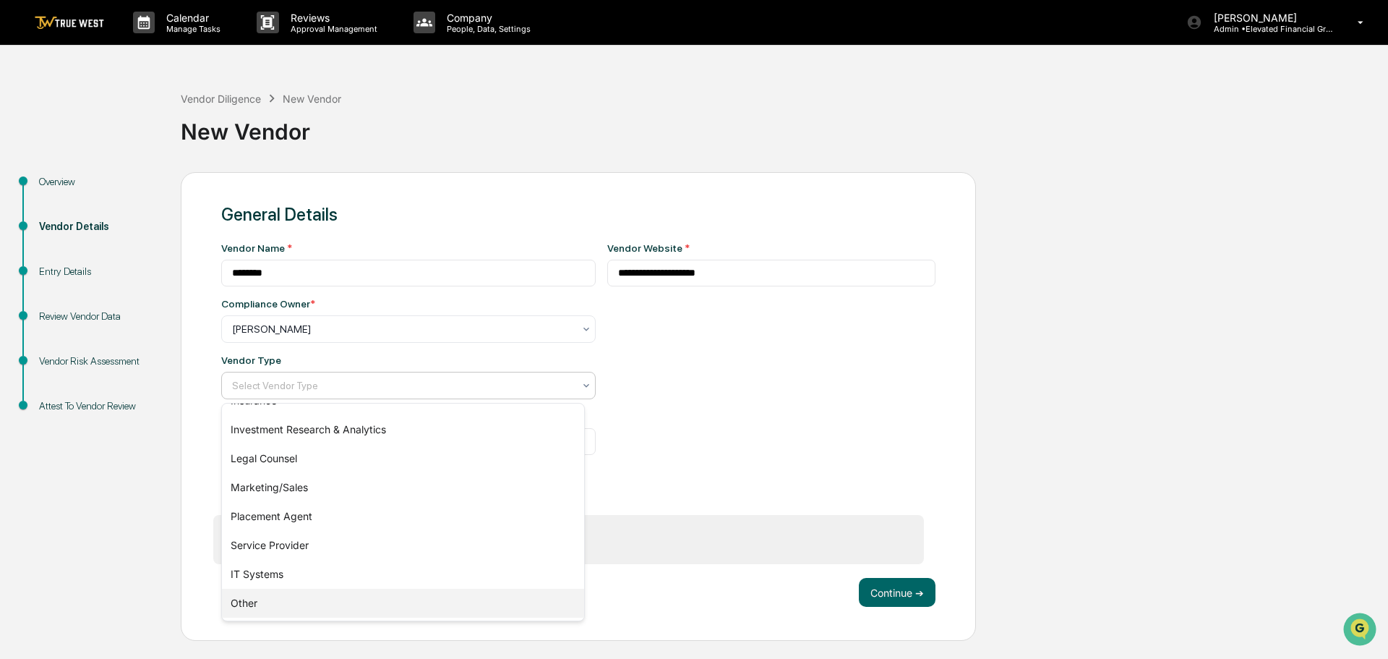
click at [242, 599] on div "Other" at bounding box center [403, 603] width 362 height 29
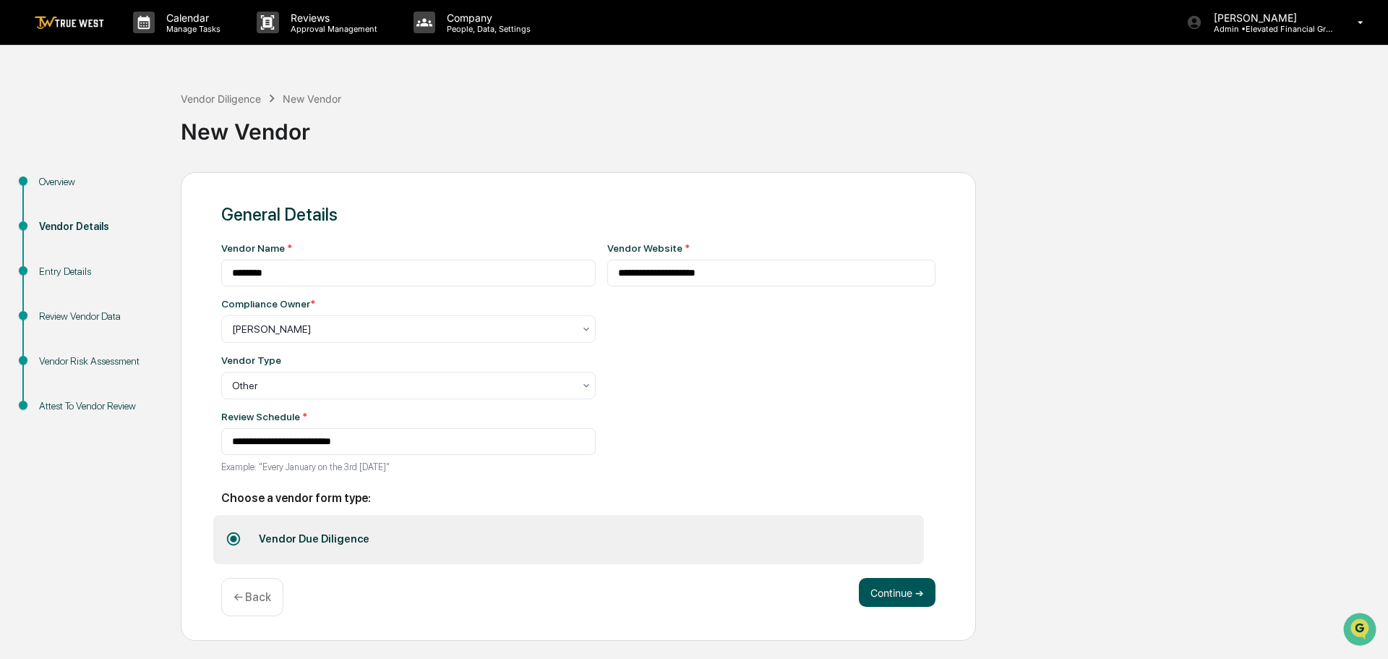
click at [900, 590] on button "Continue ➔" at bounding box center [897, 592] width 77 height 29
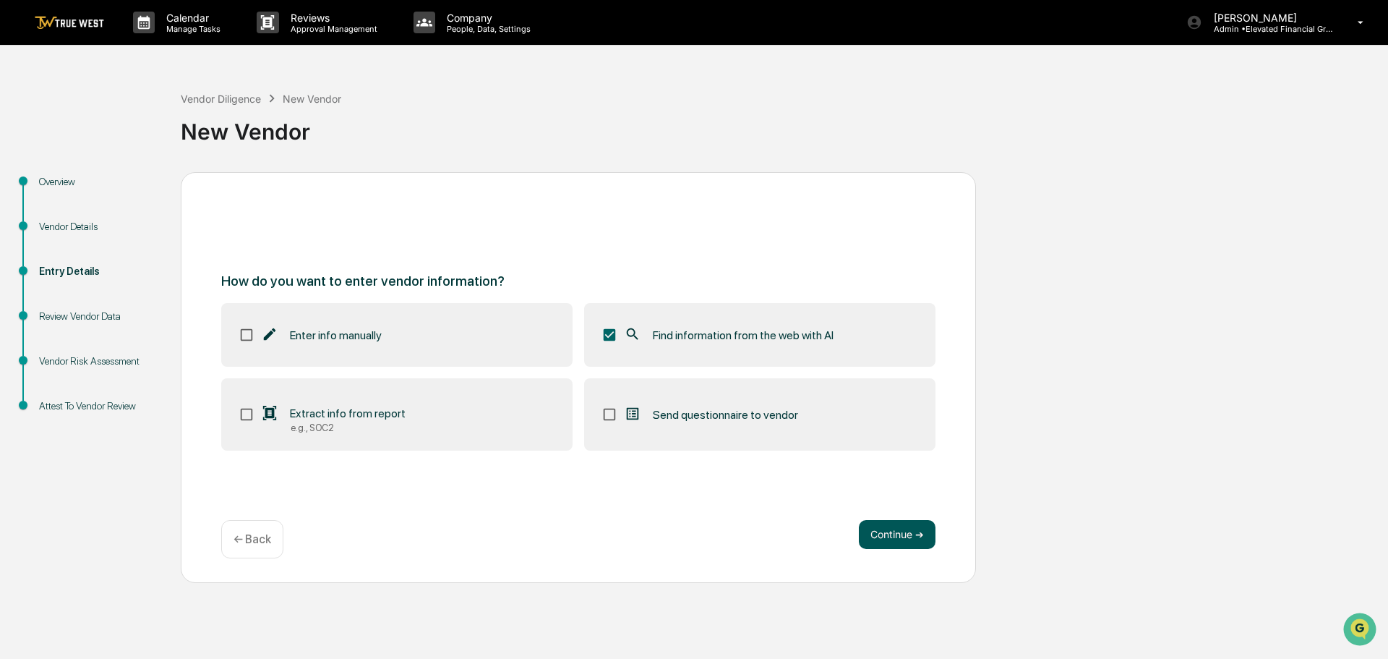
click at [903, 532] on button "Continue ➔" at bounding box center [897, 534] width 77 height 29
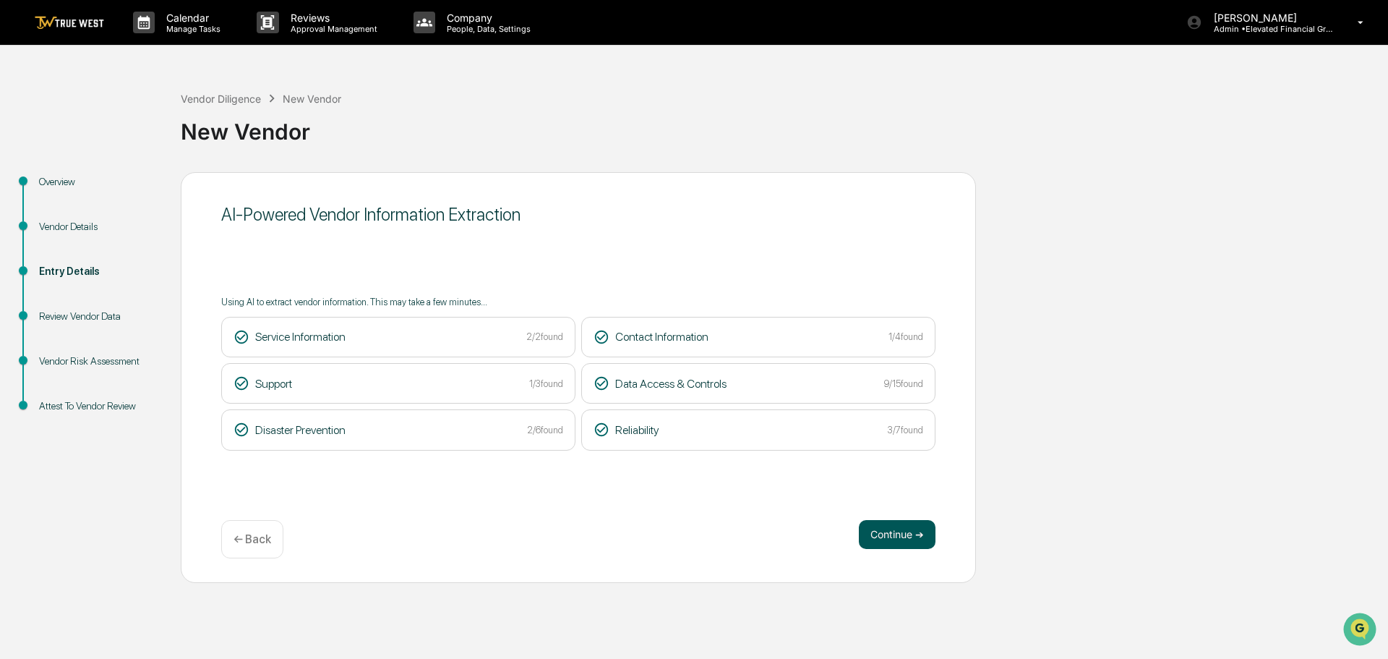
click at [886, 533] on button "Continue ➔" at bounding box center [897, 534] width 77 height 29
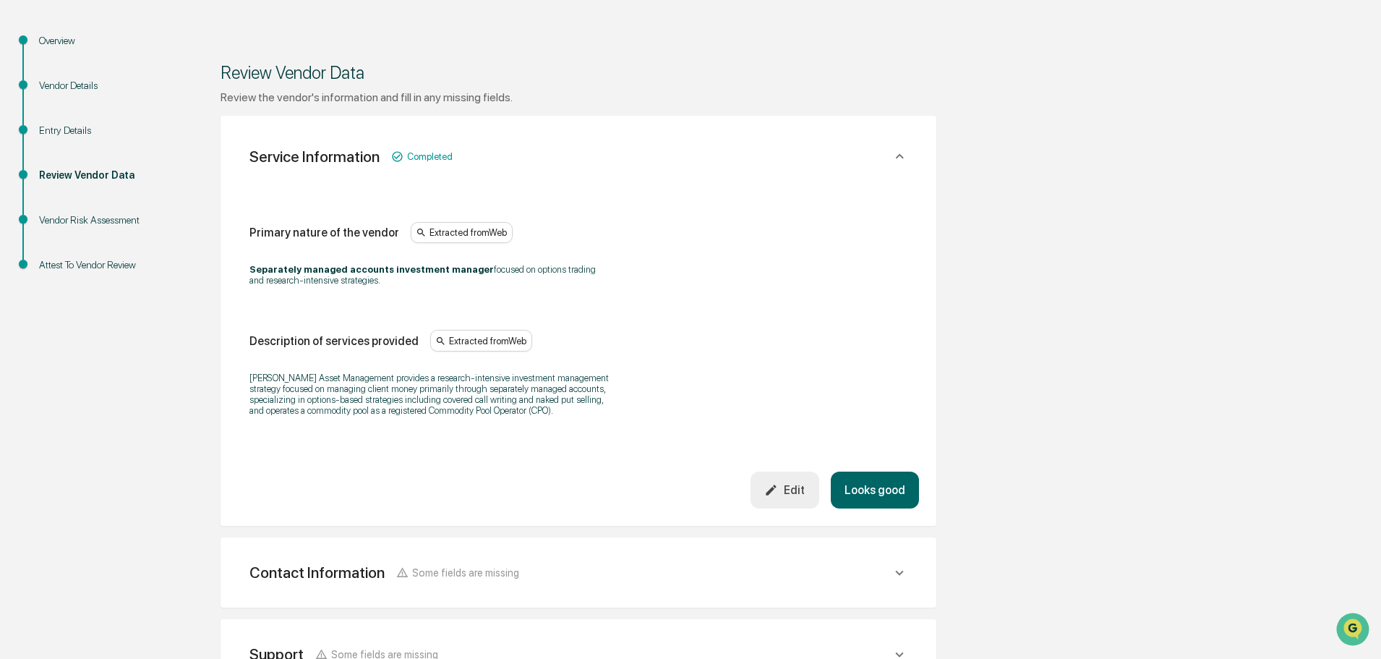
scroll to position [493, 0]
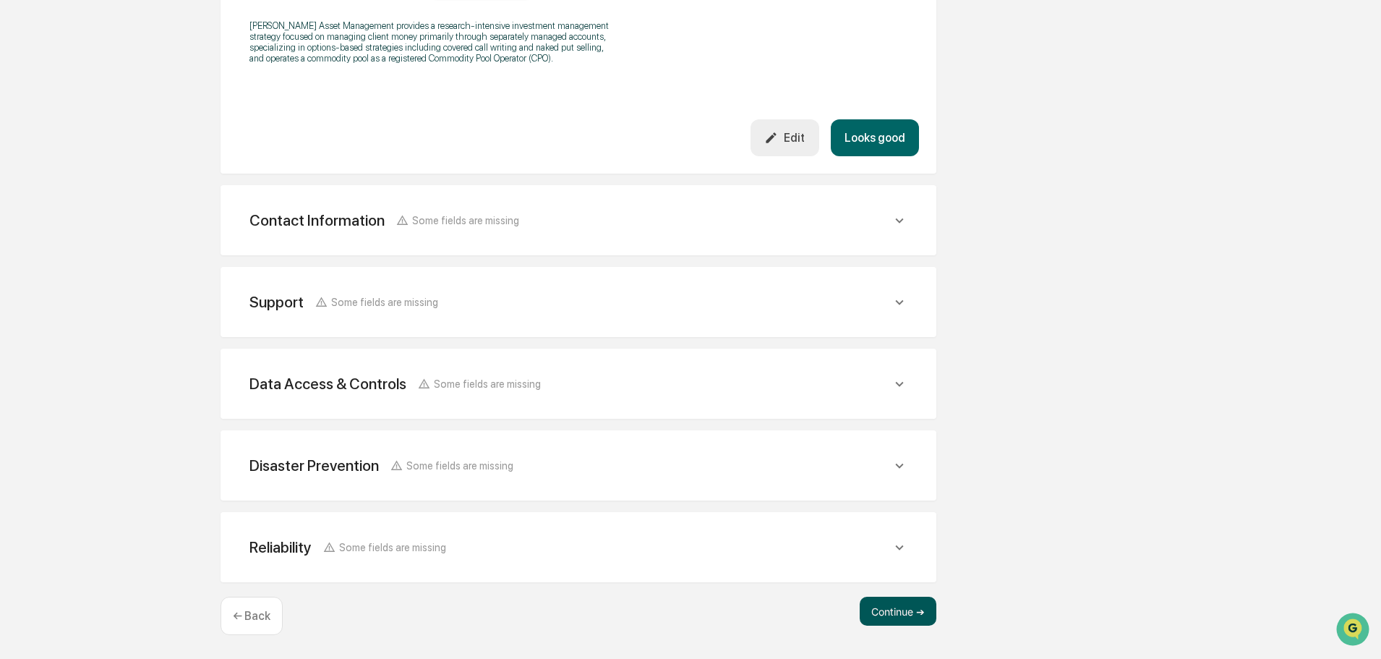
click at [897, 611] on button "Continue ➔" at bounding box center [898, 610] width 77 height 29
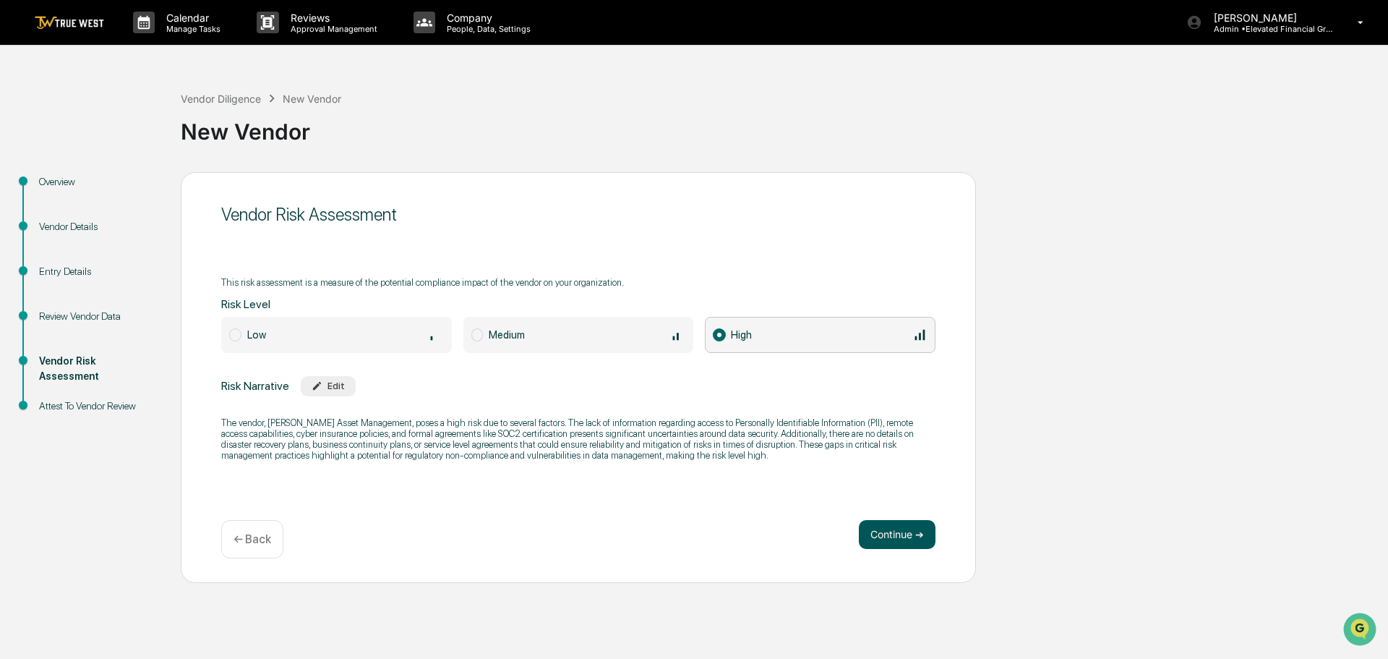
click at [899, 534] on button "Continue ➔" at bounding box center [897, 534] width 77 height 29
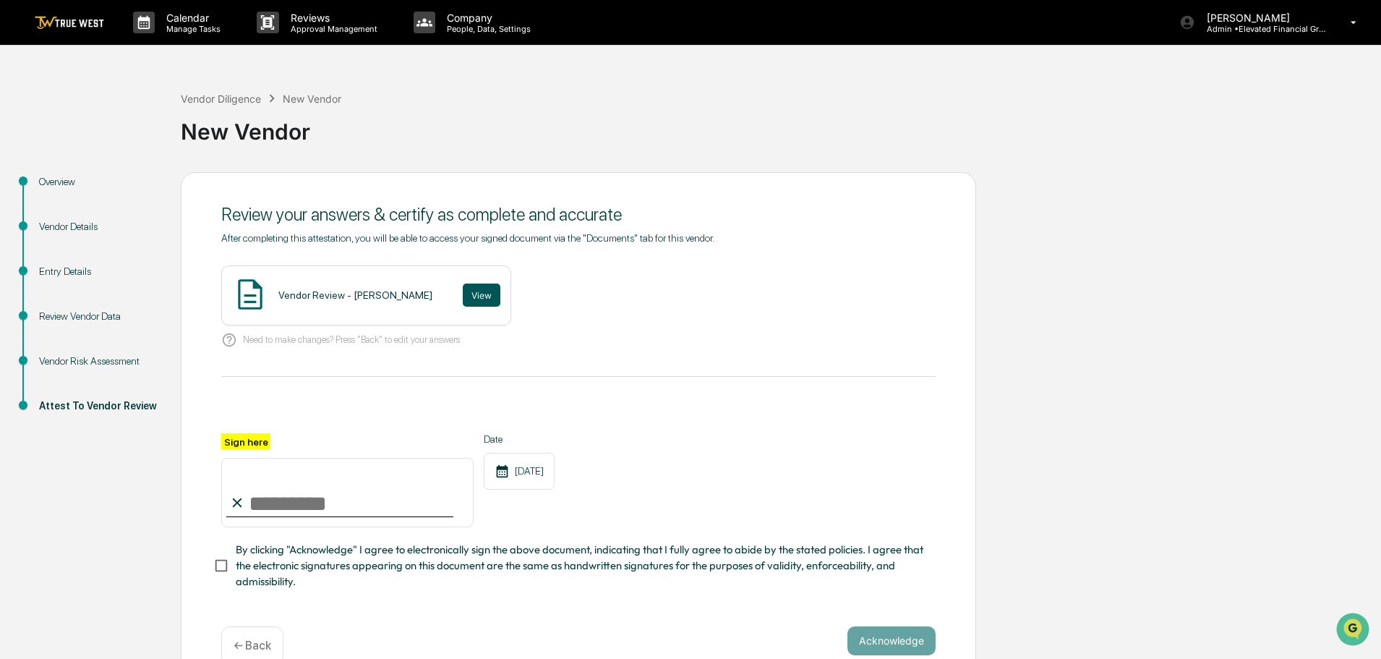
click at [463, 292] on button "View" at bounding box center [482, 294] width 38 height 23
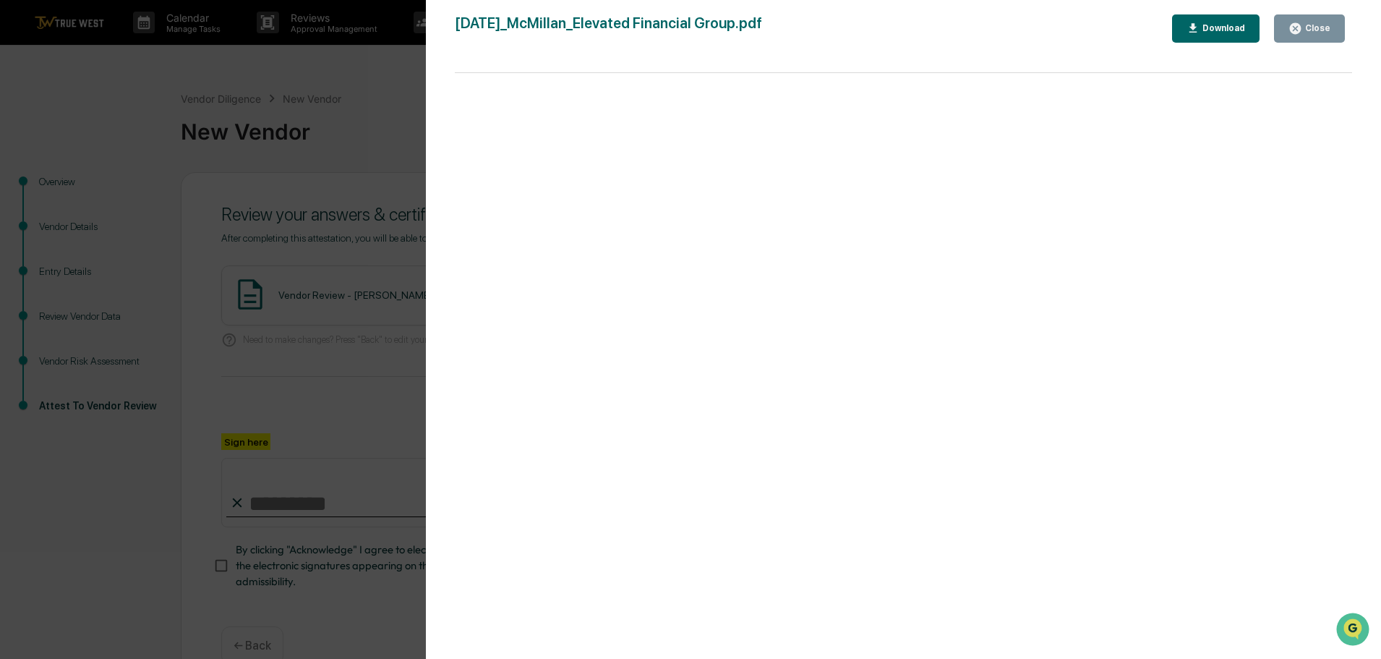
click at [406, 121] on div "Version History 09/18/2025, 02:39 PM Tammy Steffen 2025-09-18_McMillan_Elevated…" at bounding box center [690, 329] width 1381 height 659
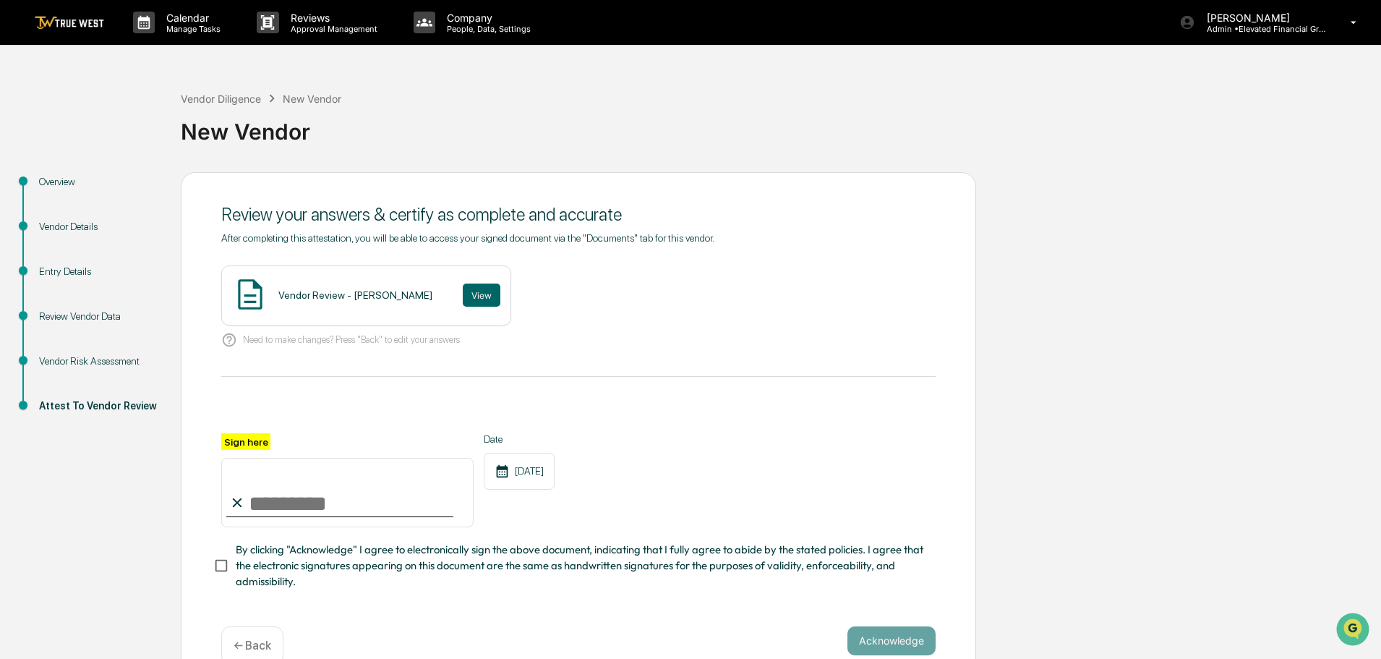
click at [333, 487] on input "Sign here" at bounding box center [347, 492] width 252 height 69
type input "**********"
click at [876, 641] on button "Acknowledge" at bounding box center [891, 640] width 88 height 29
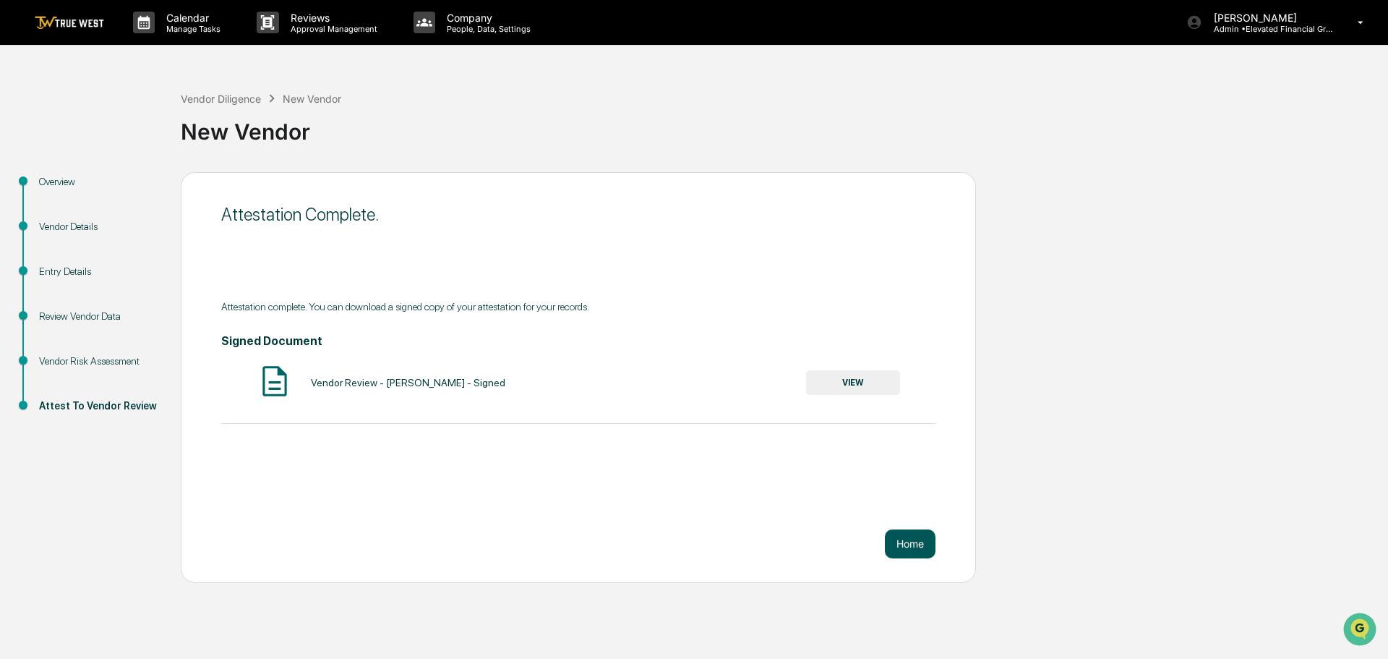
click at [915, 543] on button "Home" at bounding box center [910, 543] width 51 height 29
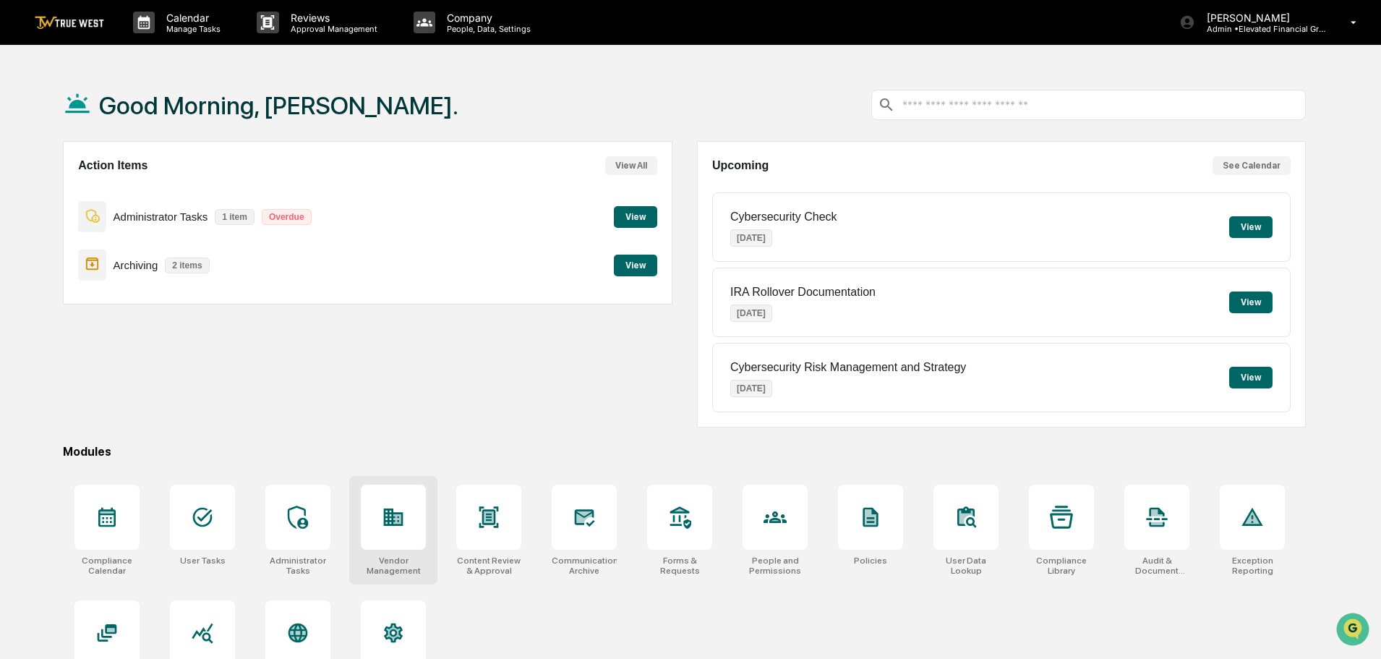
click at [395, 508] on icon at bounding box center [393, 516] width 23 height 23
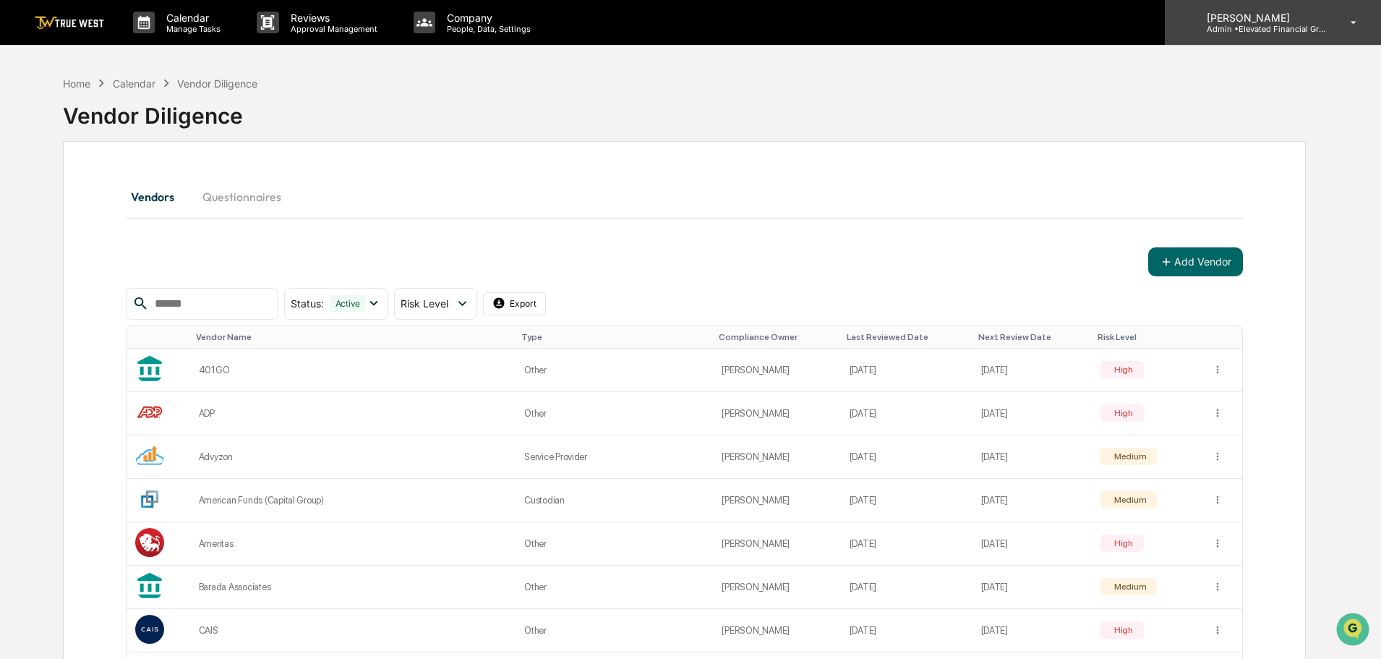
click at [1262, 27] on p "Admin • Elevated Financial Group" at bounding box center [1262, 29] width 134 height 10
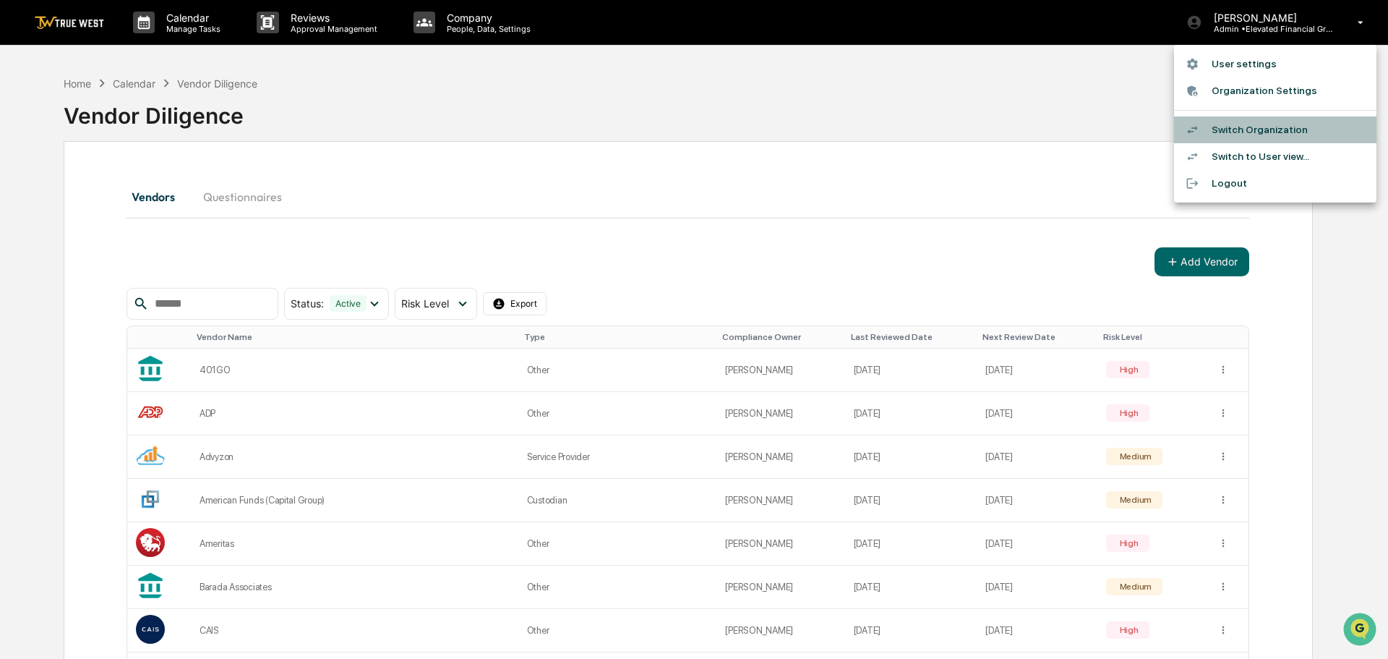
click at [1252, 129] on li "Switch Organization" at bounding box center [1275, 129] width 202 height 27
